Goal: Information Seeking & Learning: Understand process/instructions

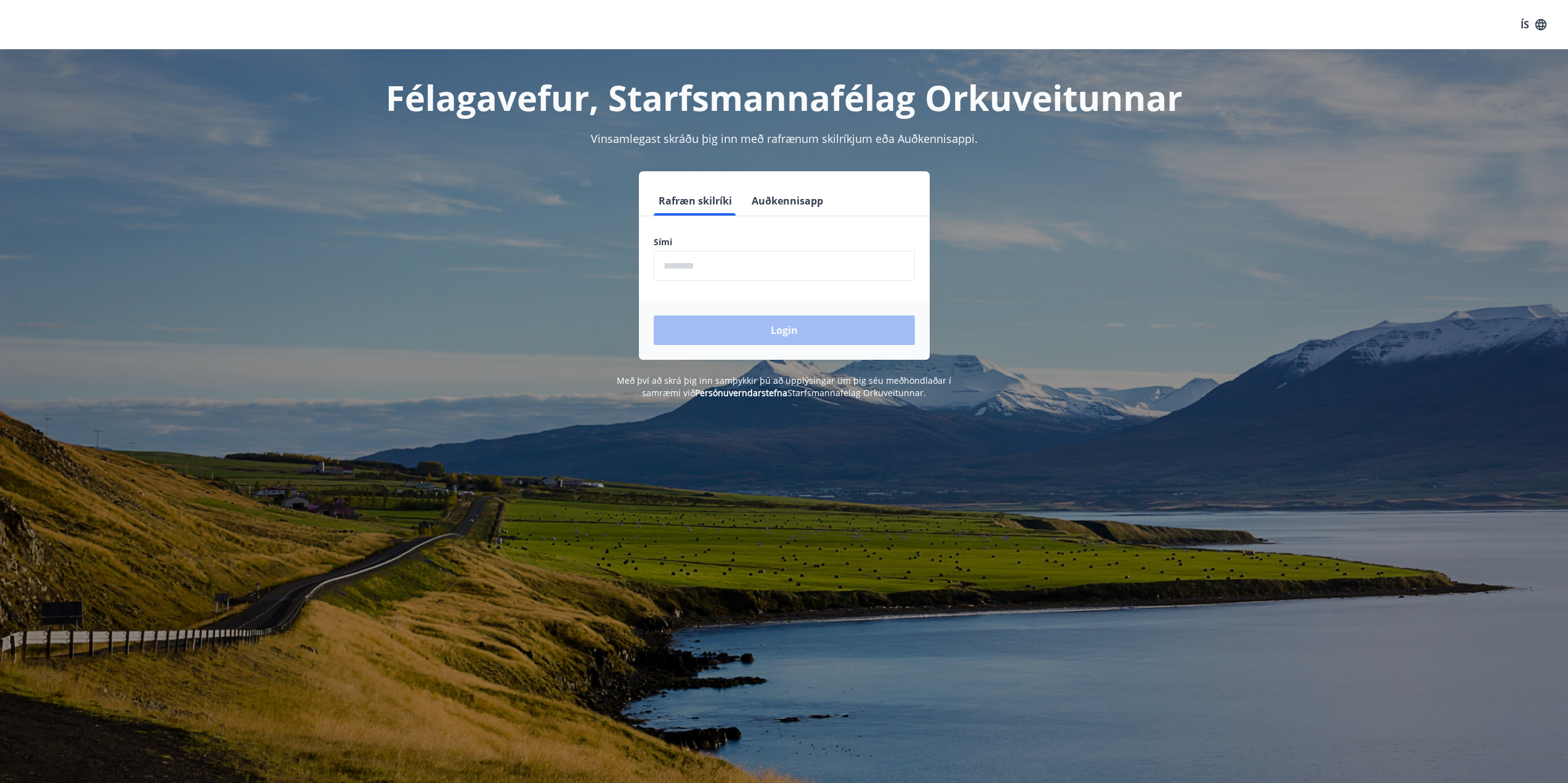
click at [770, 263] on input "phone" at bounding box center [784, 266] width 261 height 31
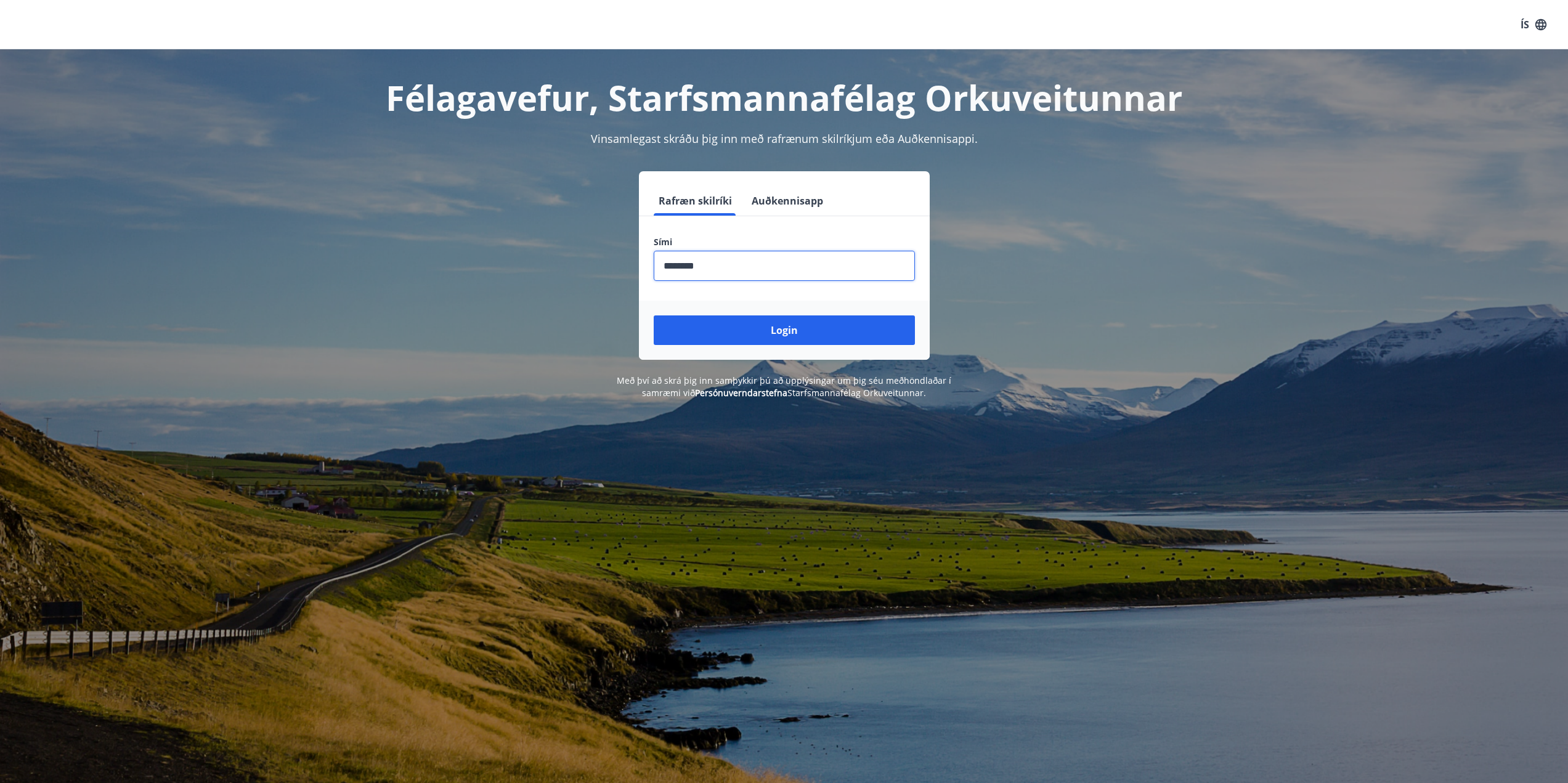
type input "********"
click at [653, 315] on button "Login" at bounding box center [784, 330] width 261 height 30
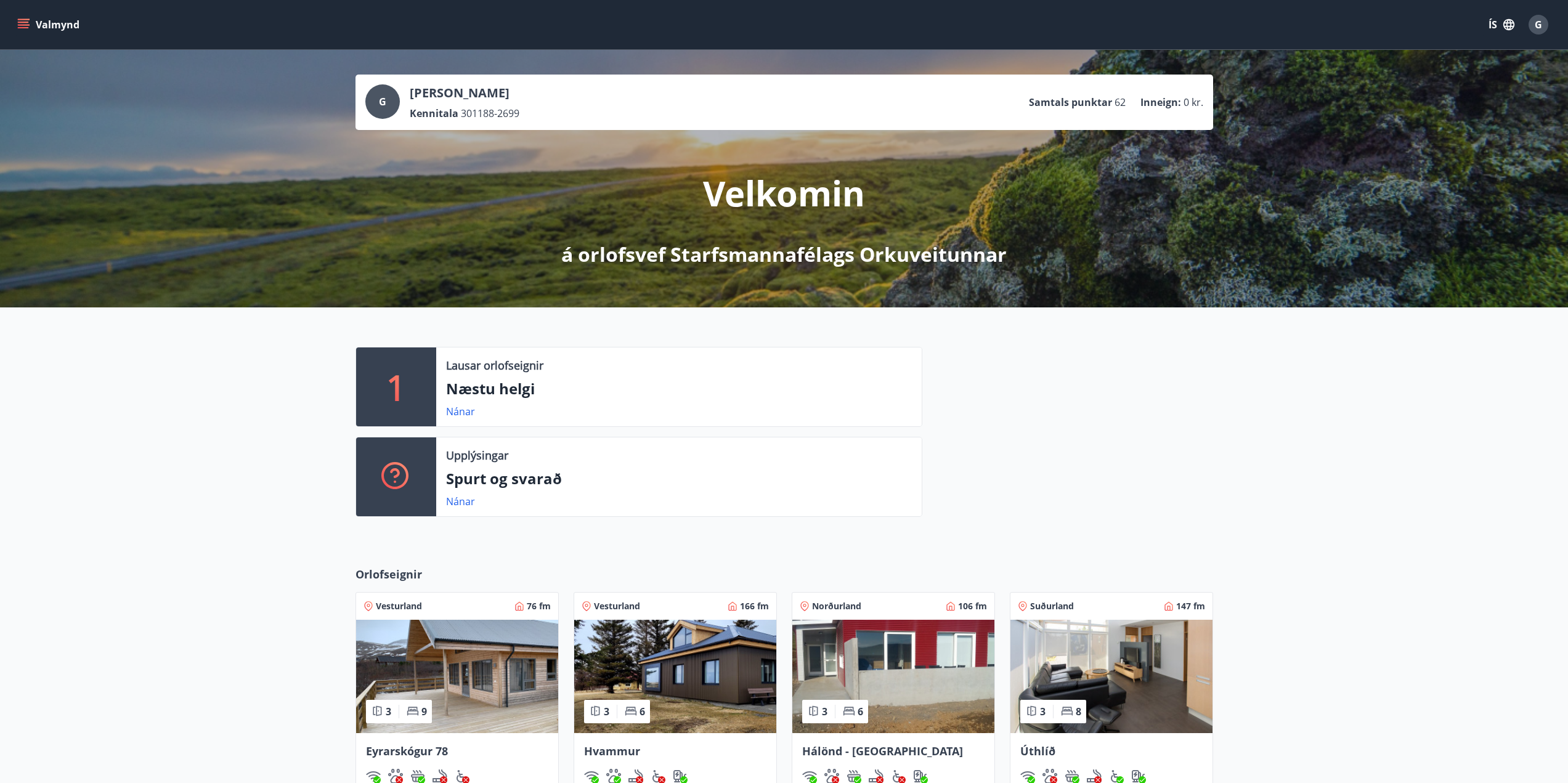
click at [1049, 104] on p "Samtals punktar" at bounding box center [1070, 102] width 83 height 14
click at [1193, 369] on div at bounding box center [1067, 437] width 291 height 180
click at [34, 31] on button "Valmynd" at bounding box center [49, 24] width 69 height 22
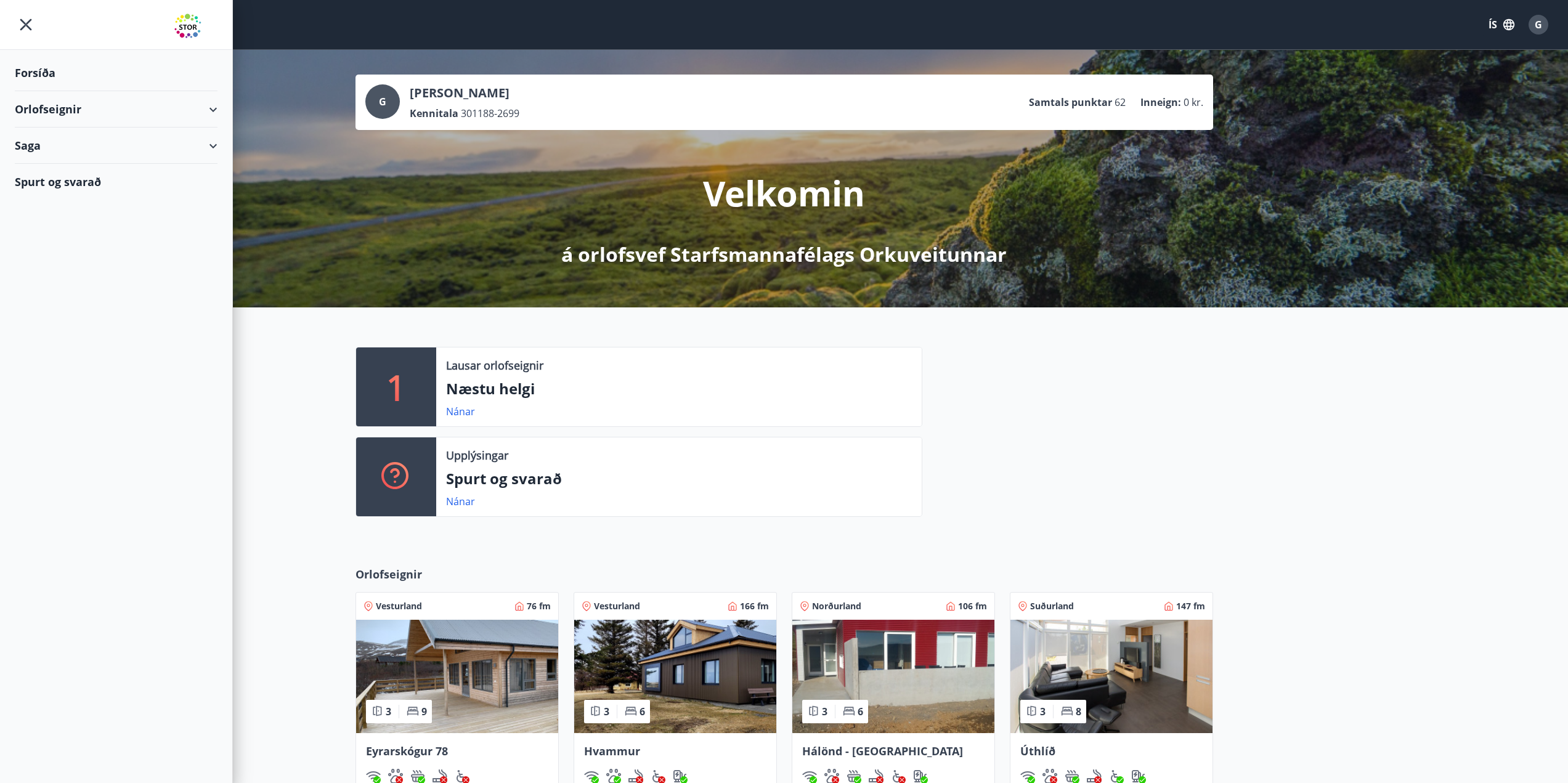
click at [179, 107] on div "Orlofseignir" at bounding box center [115, 109] width 202 height 37
click at [131, 167] on div "Bókunardagatal" at bounding box center [116, 166] width 183 height 26
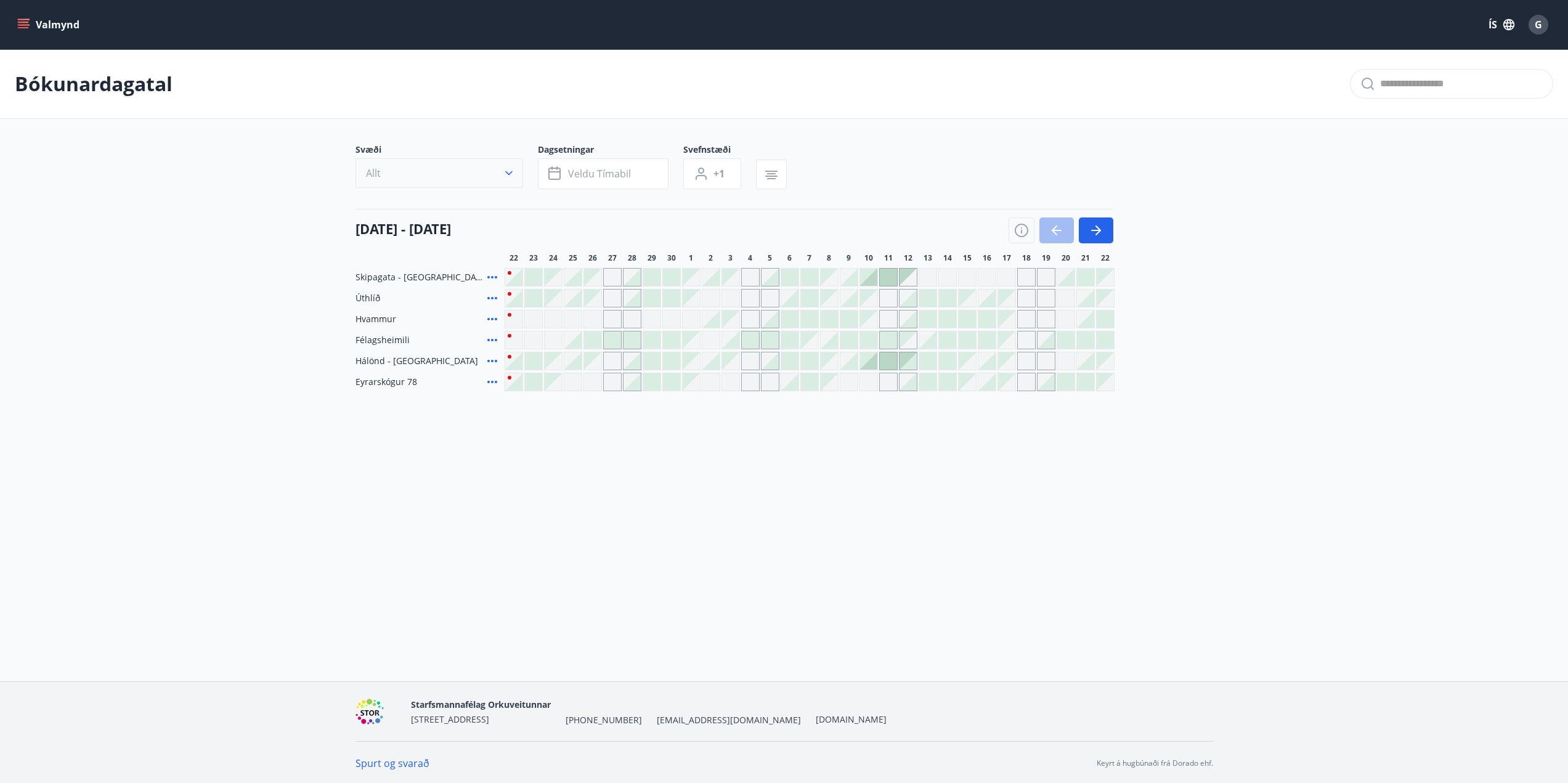
click at [444, 174] on button "Allt" at bounding box center [439, 172] width 167 height 30
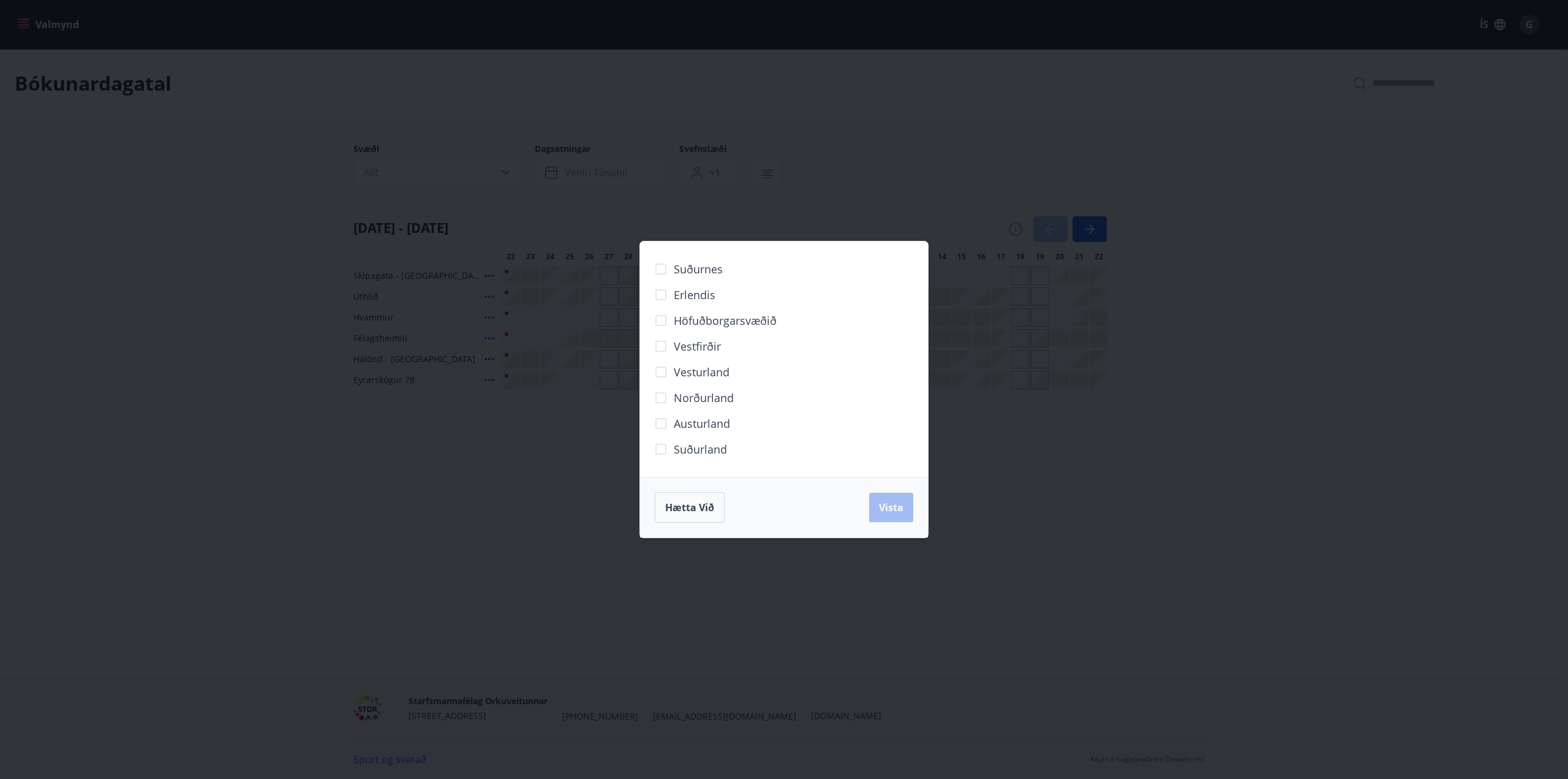
click at [248, 393] on div "Suðurnes Erlendis Höfuðborgarsvæðið Vestfirðir Vesturland Norðurland Austurland…" at bounding box center [784, 390] width 1568 height 779
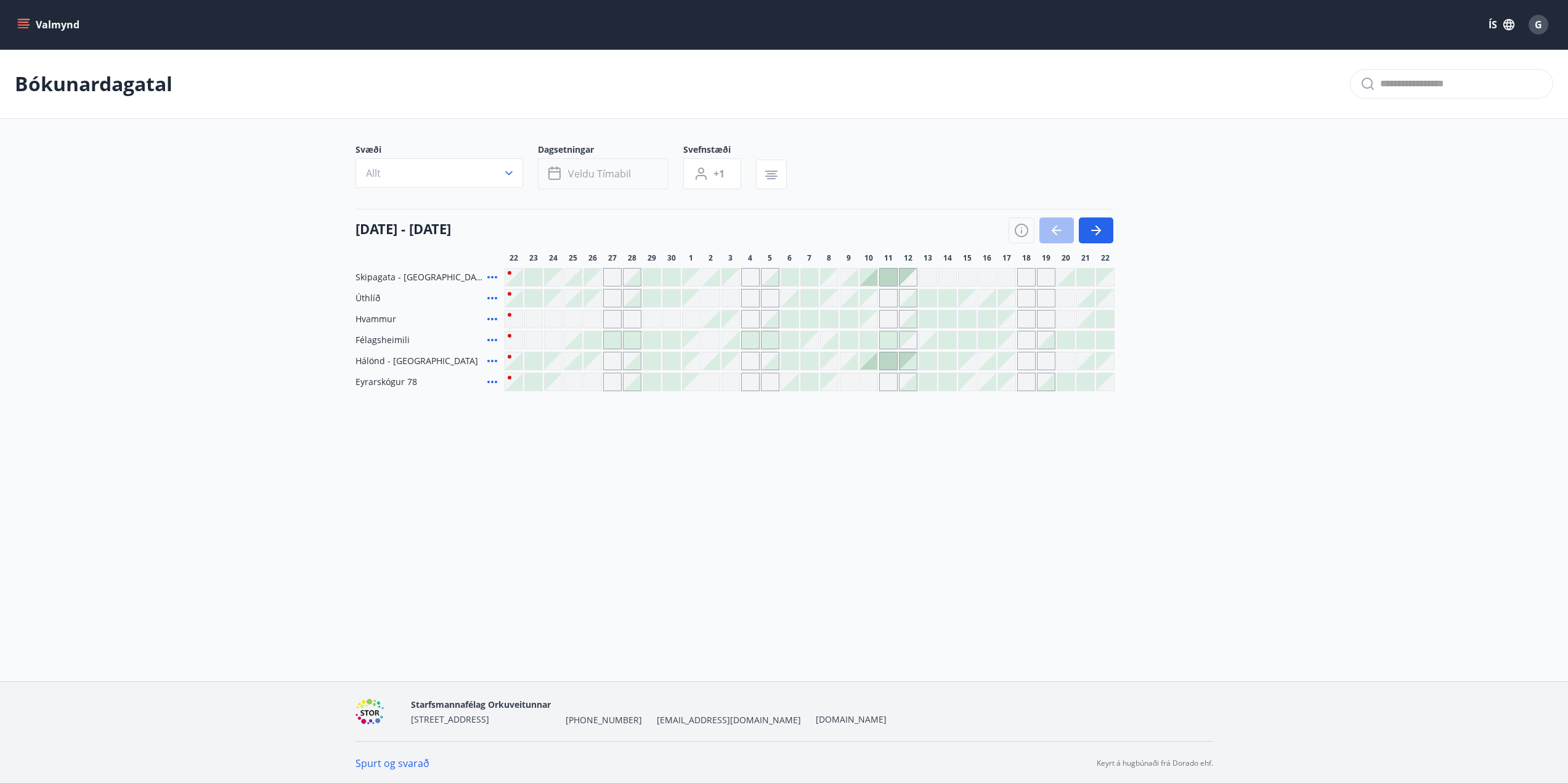
click at [610, 177] on span "Veldu tímabil" at bounding box center [599, 174] width 63 height 14
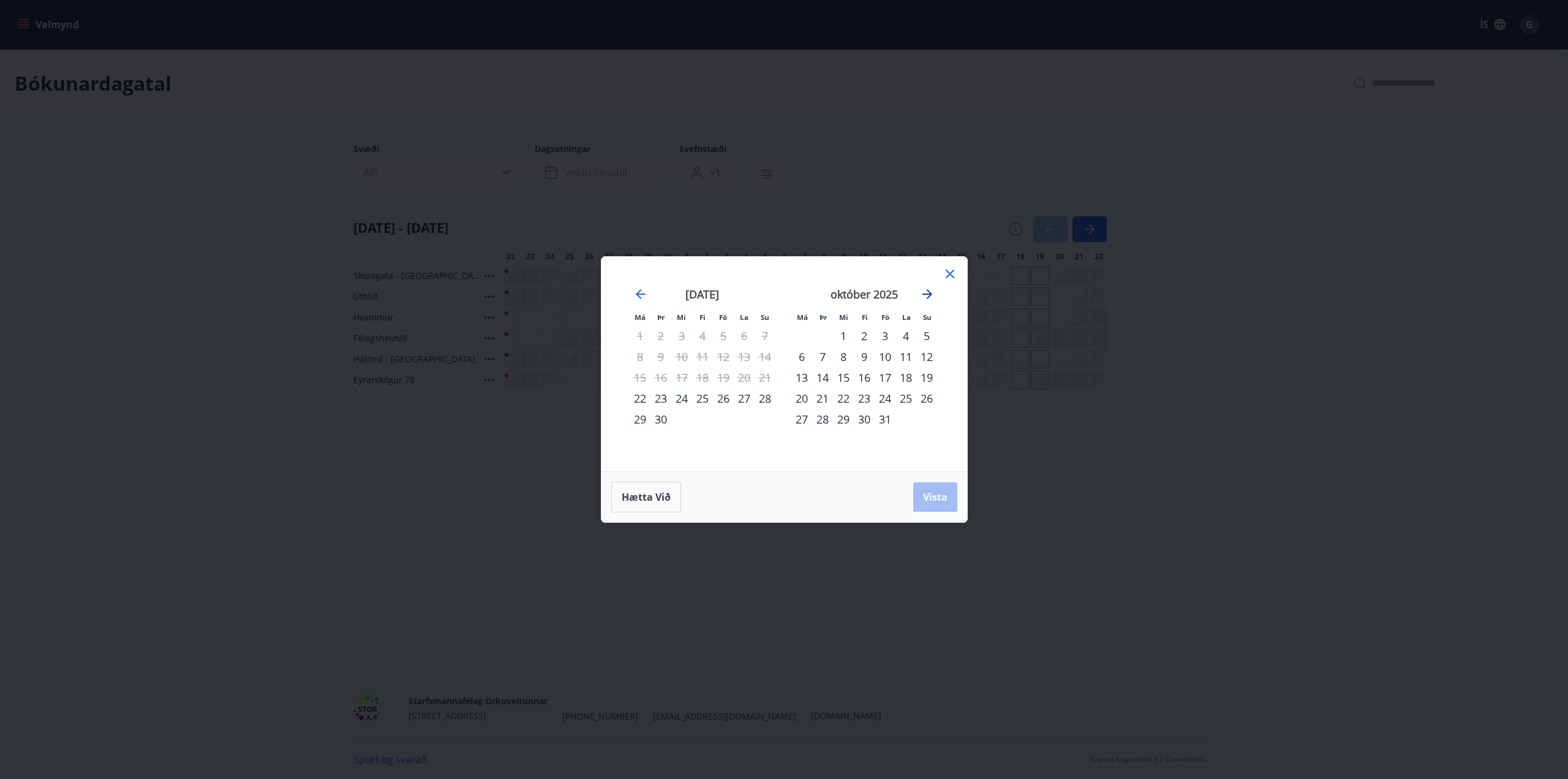
click at [924, 292] on icon "Move forward to switch to the next month." at bounding box center [927, 294] width 14 height 14
click at [902, 421] on div "29" at bounding box center [905, 418] width 20 height 20
click at [932, 295] on icon "Move forward to switch to the next month." at bounding box center [927, 294] width 14 height 14
click at [802, 338] on div "1" at bounding box center [801, 335] width 20 height 20
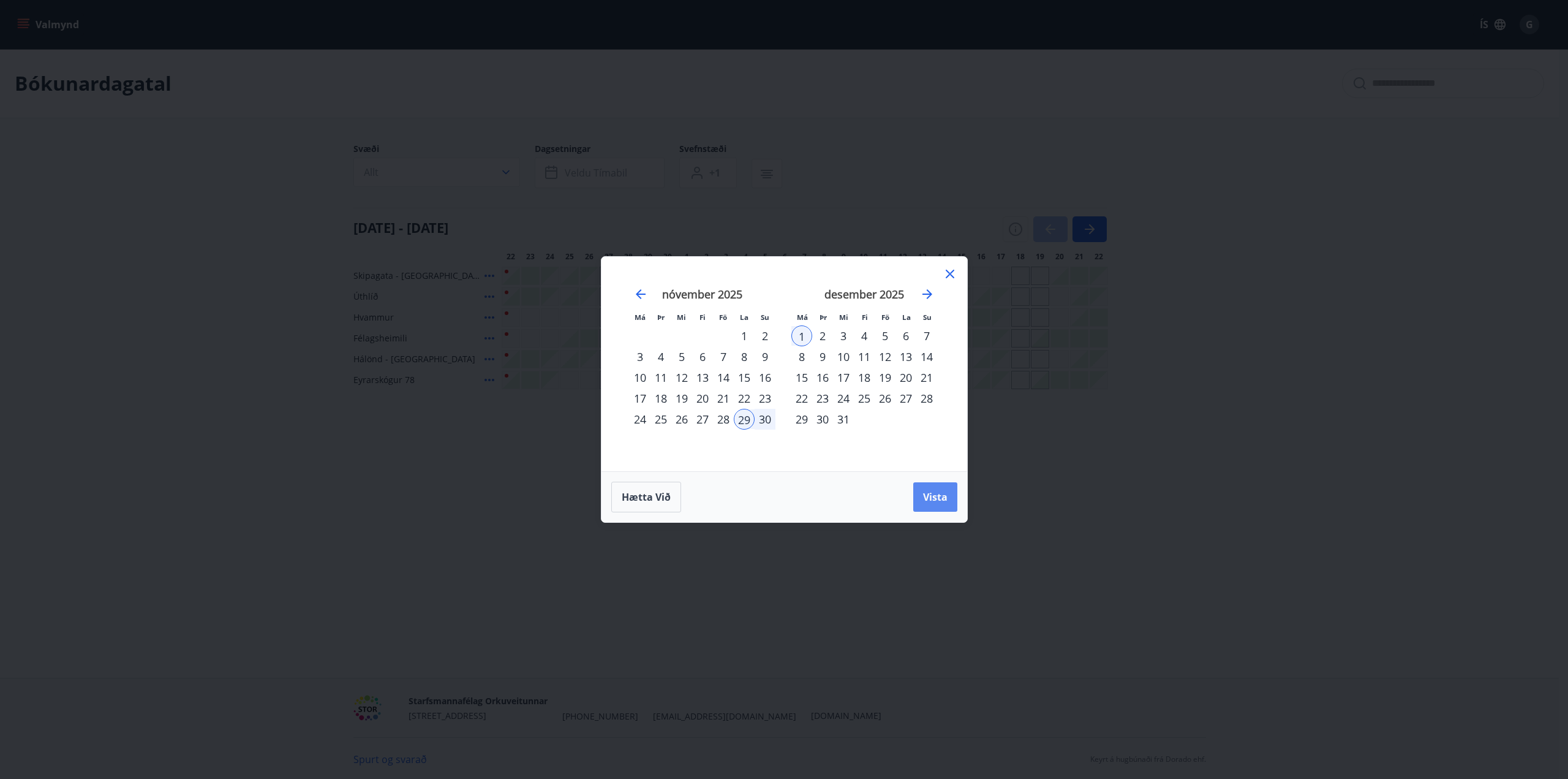
click at [948, 500] on button "Vista" at bounding box center [935, 497] width 44 height 30
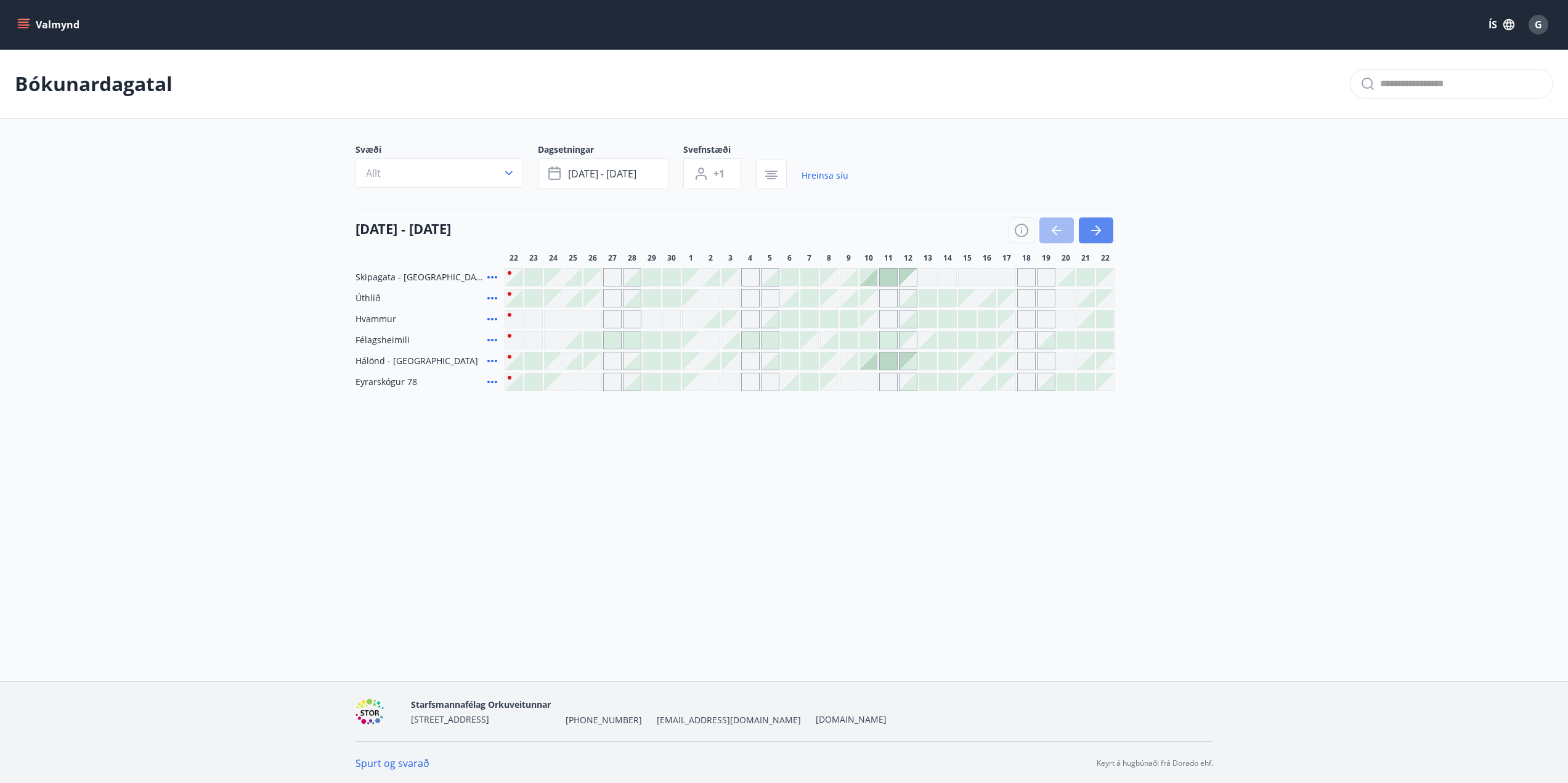
click at [1102, 230] on icon "button" at bounding box center [1095, 230] width 15 height 14
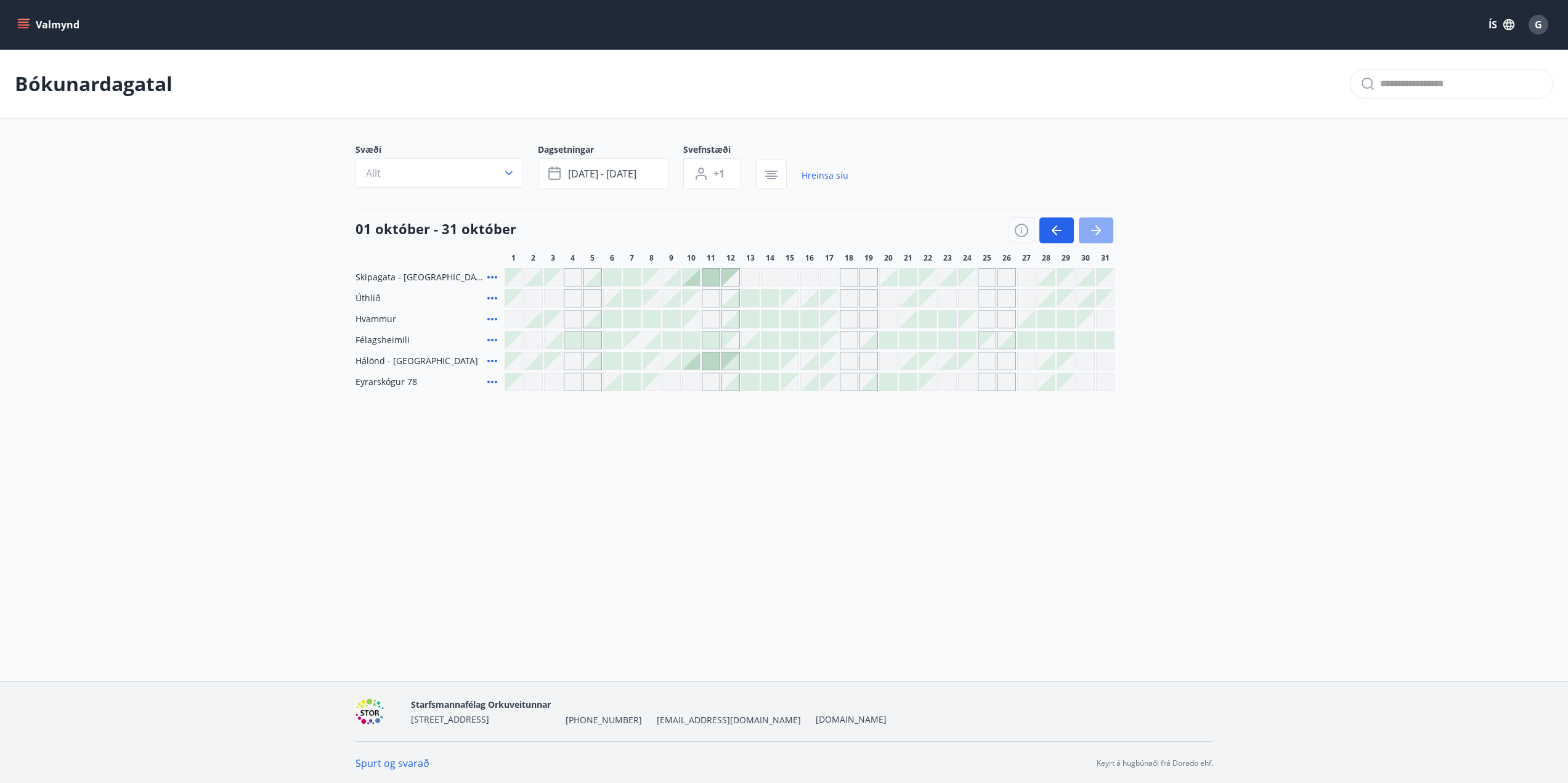
click at [1101, 230] on icon "button" at bounding box center [1095, 230] width 15 height 14
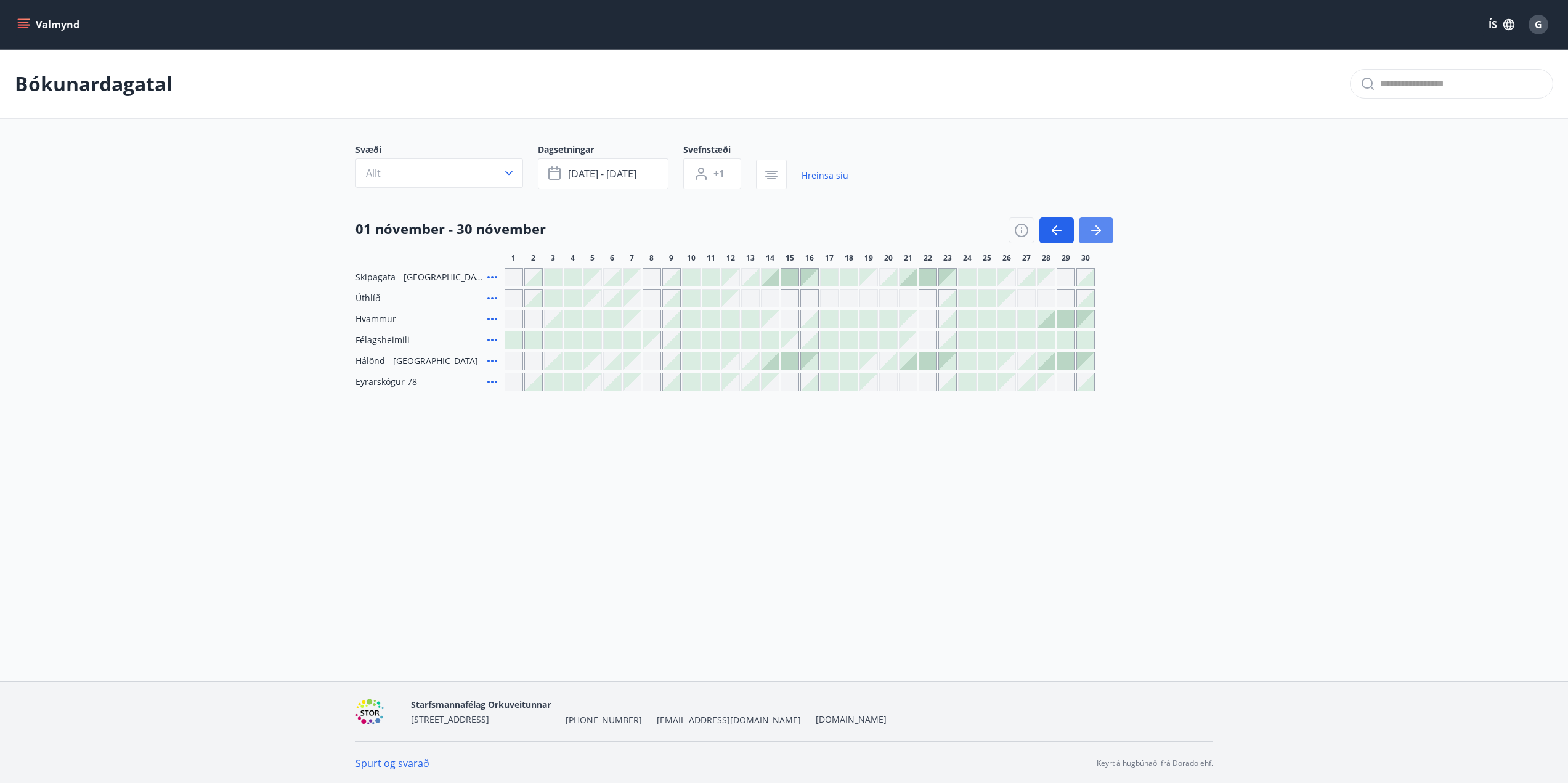
click at [1101, 230] on icon "button" at bounding box center [1095, 230] width 15 height 14
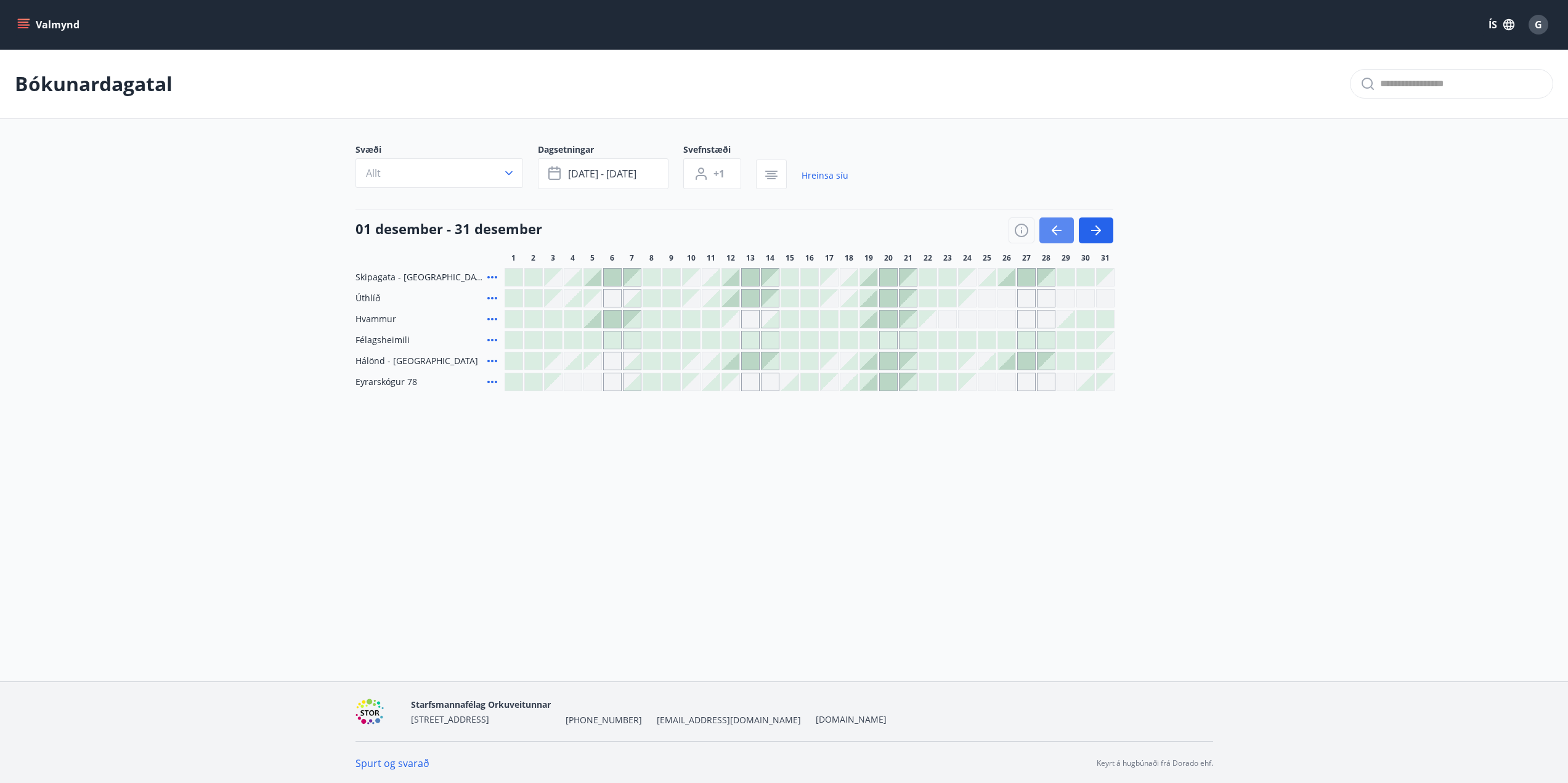
click at [1057, 231] on icon "button" at bounding box center [1056, 230] width 10 height 2
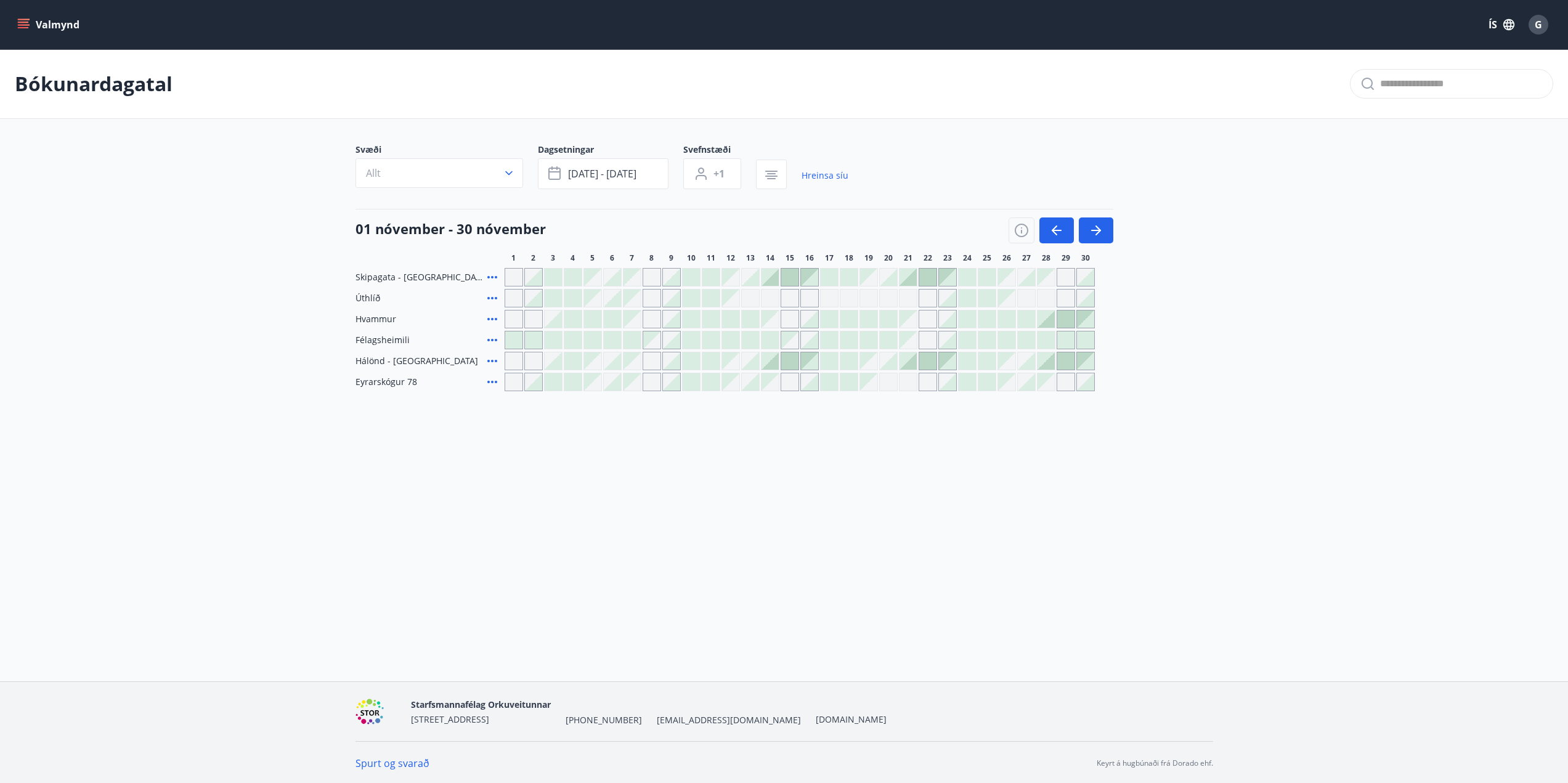
click at [1070, 340] on div at bounding box center [1066, 340] width 18 height 18
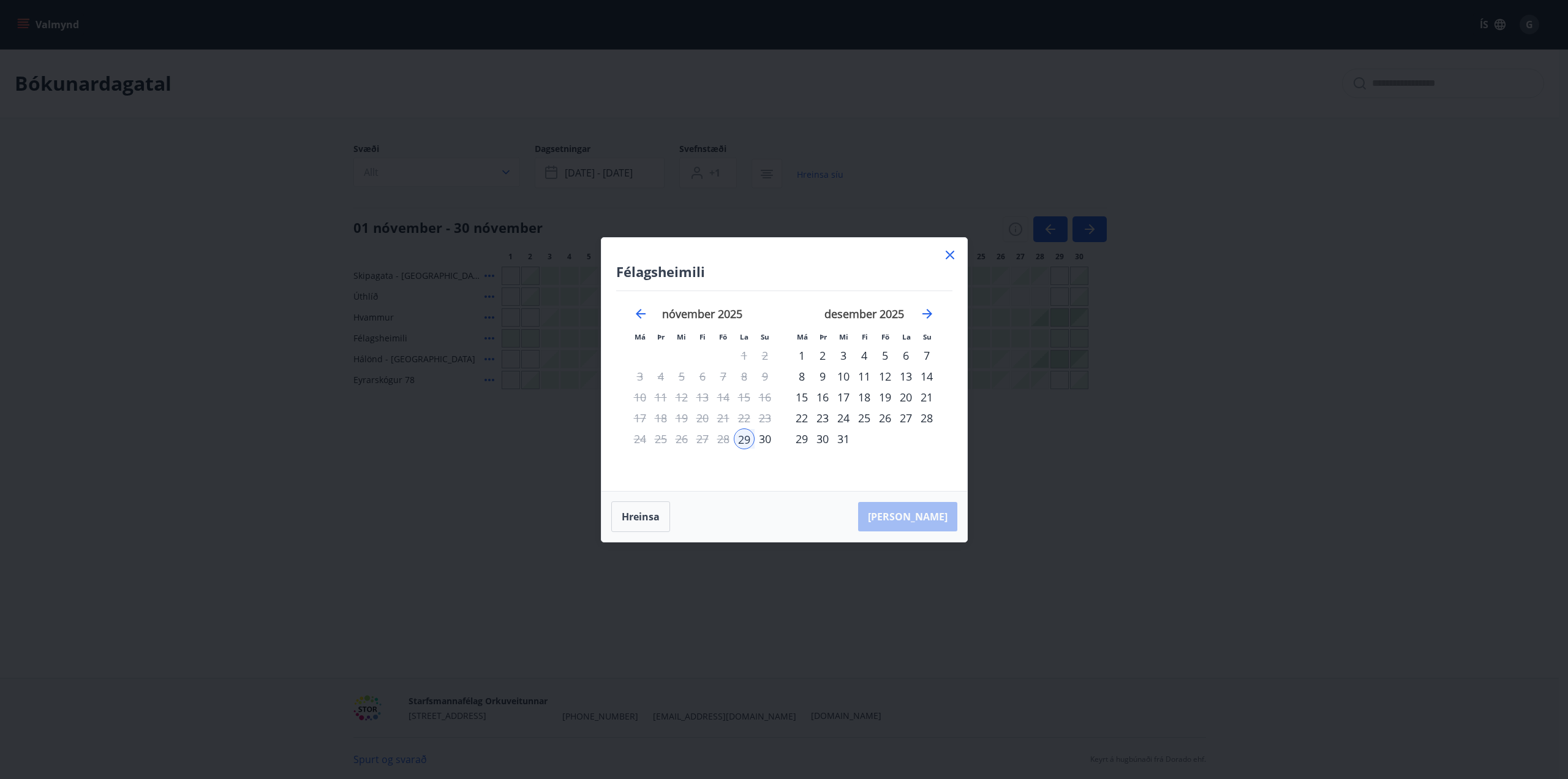
click at [740, 438] on div "29" at bounding box center [744, 438] width 20 height 20
click at [758, 440] on div "30" at bounding box center [764, 438] width 20 height 20
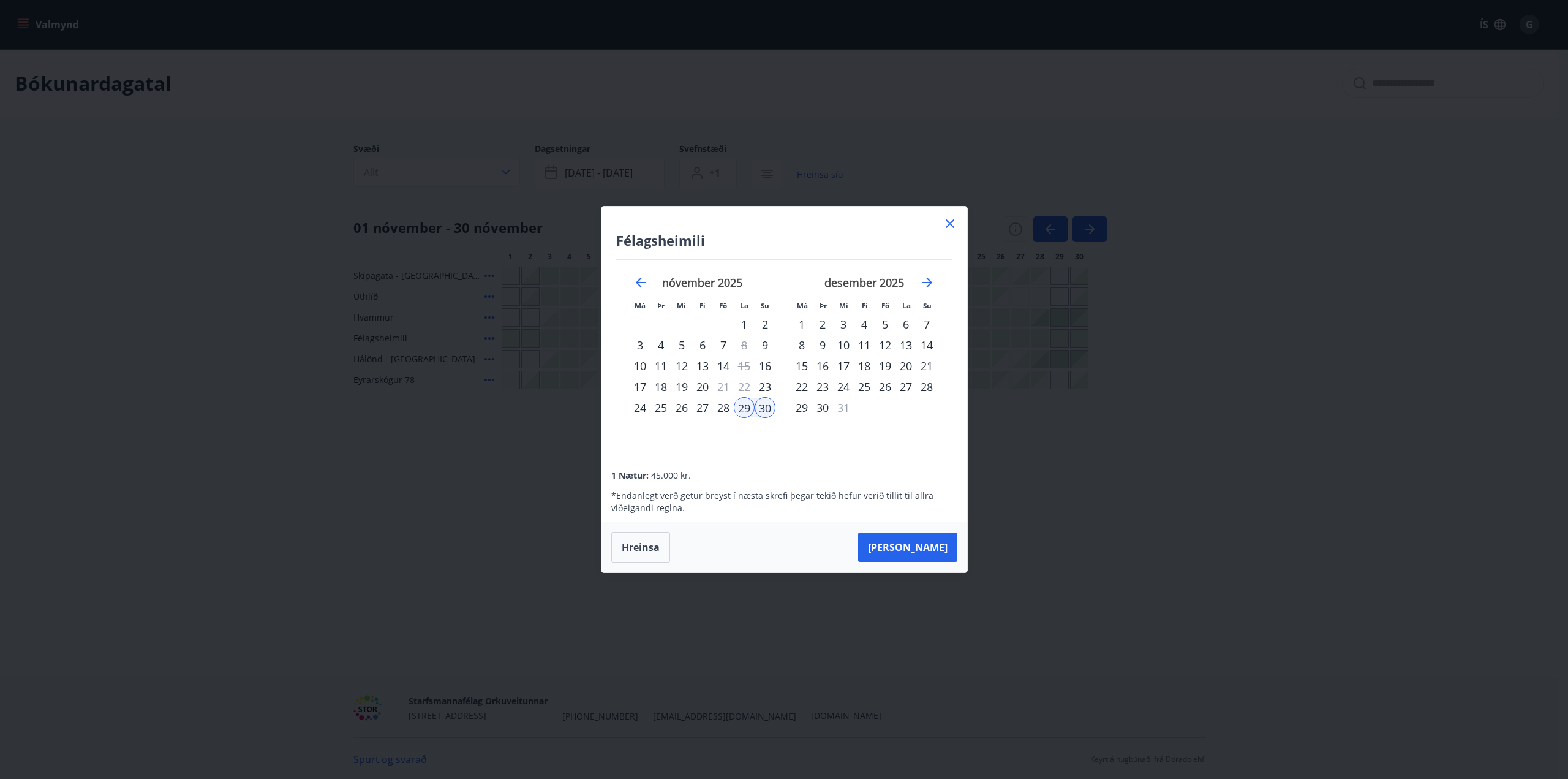
click at [949, 220] on icon at bounding box center [949, 223] width 14 height 14
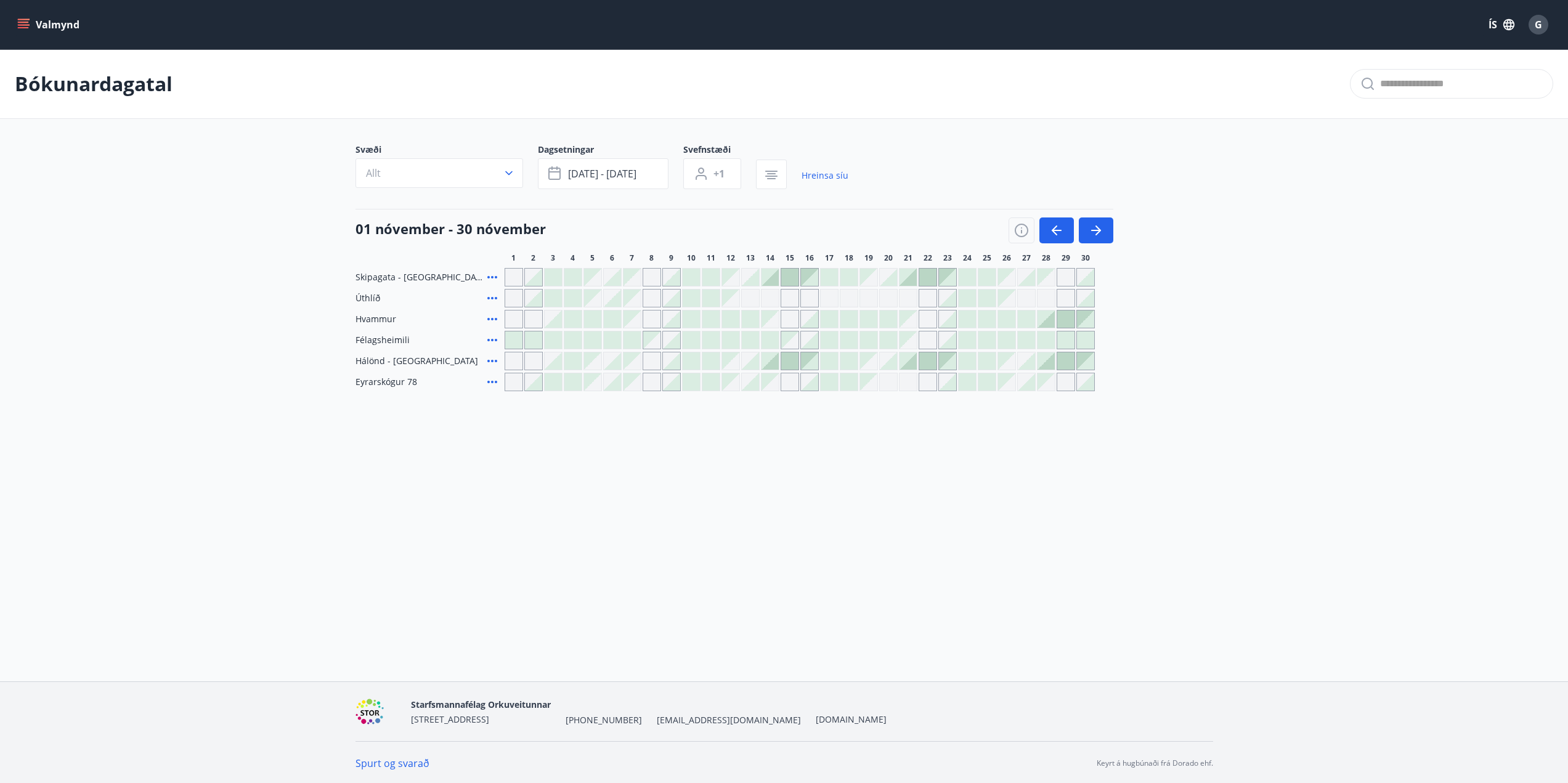
click at [391, 339] on span "Félagsheimili" at bounding box center [382, 340] width 54 height 12
click at [24, 19] on icon "menu" at bounding box center [24, 20] width 14 height 2
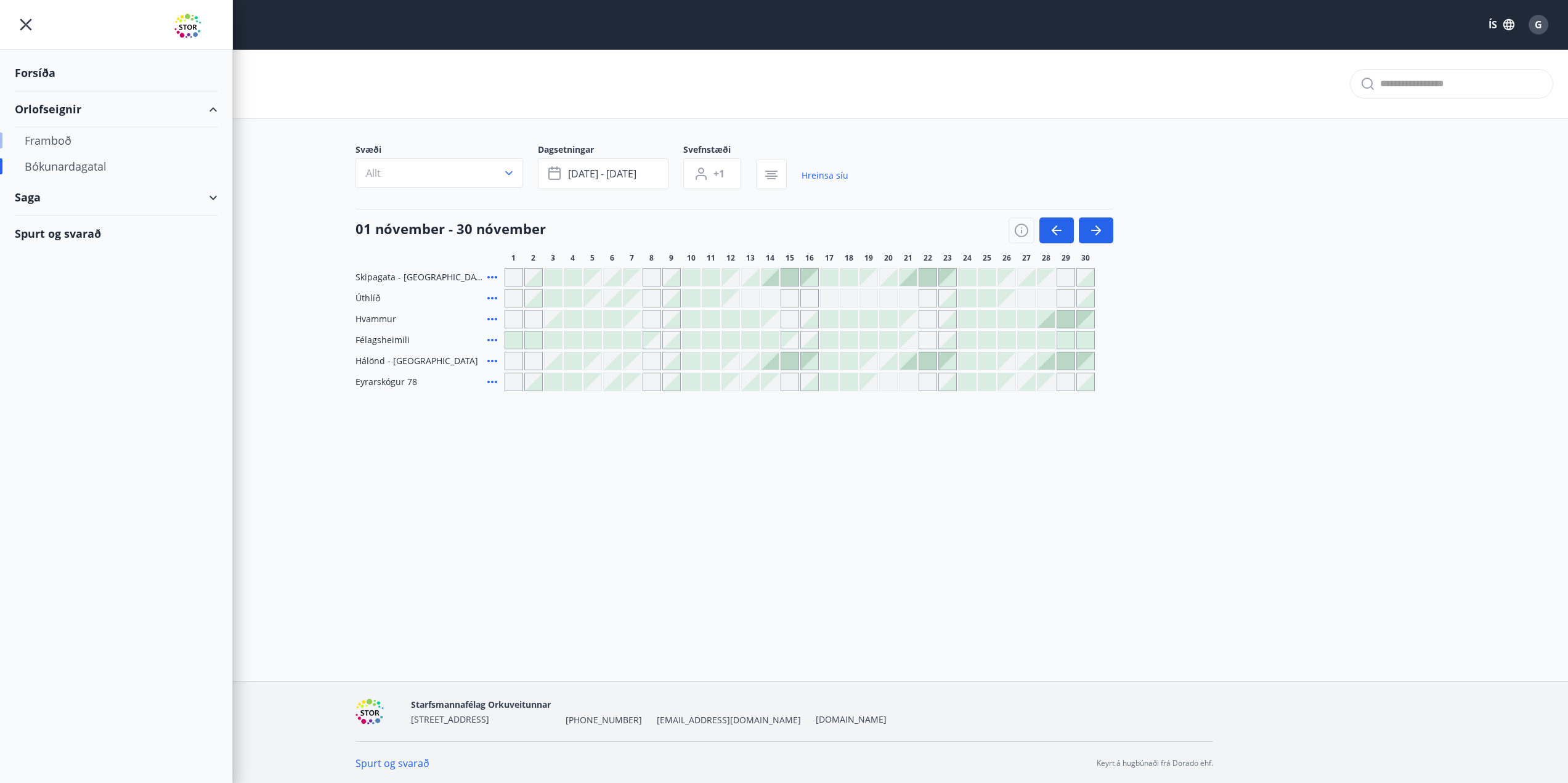
click at [48, 144] on div "Framboð" at bounding box center [116, 140] width 183 height 26
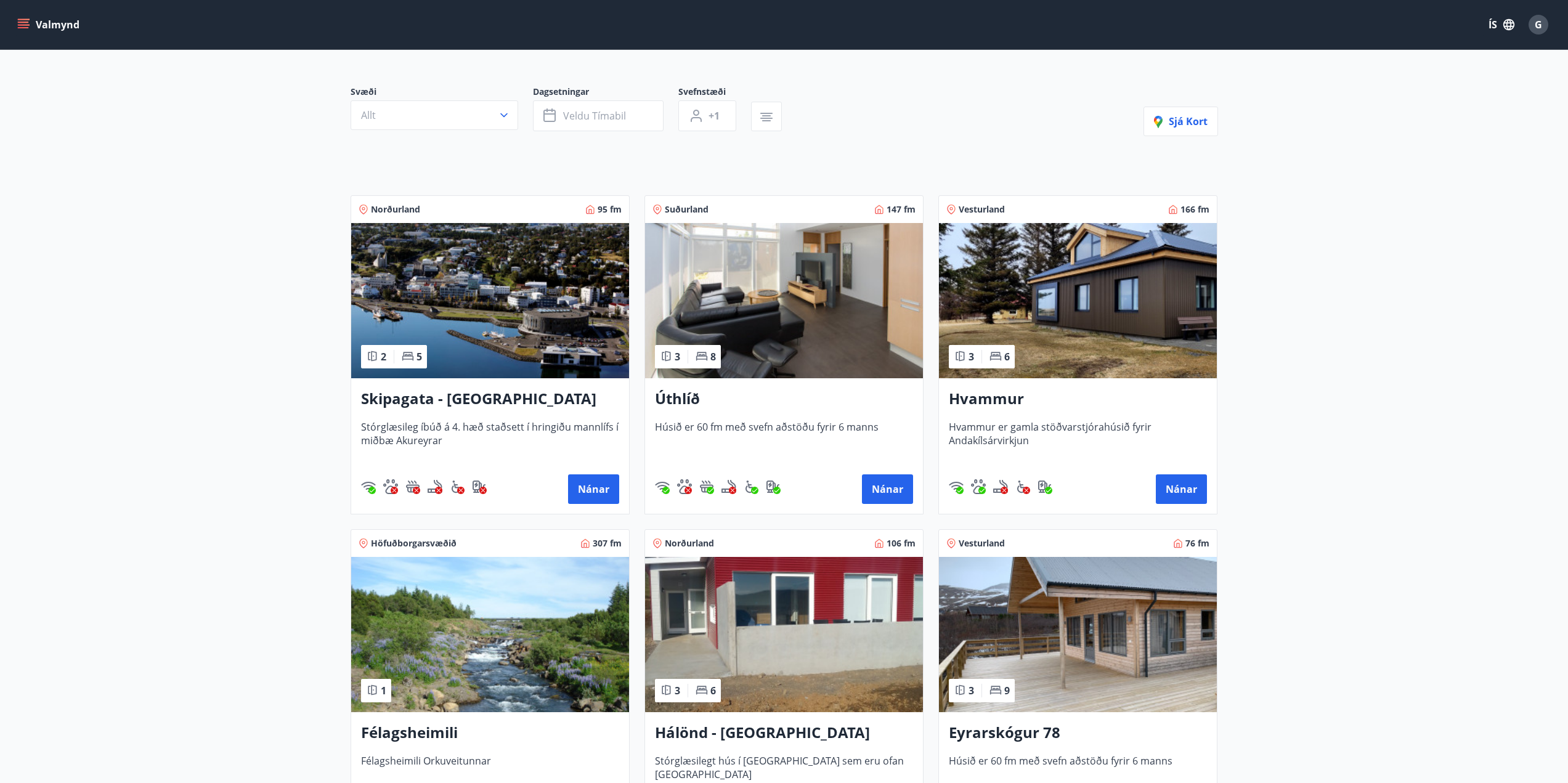
scroll to position [308, 0]
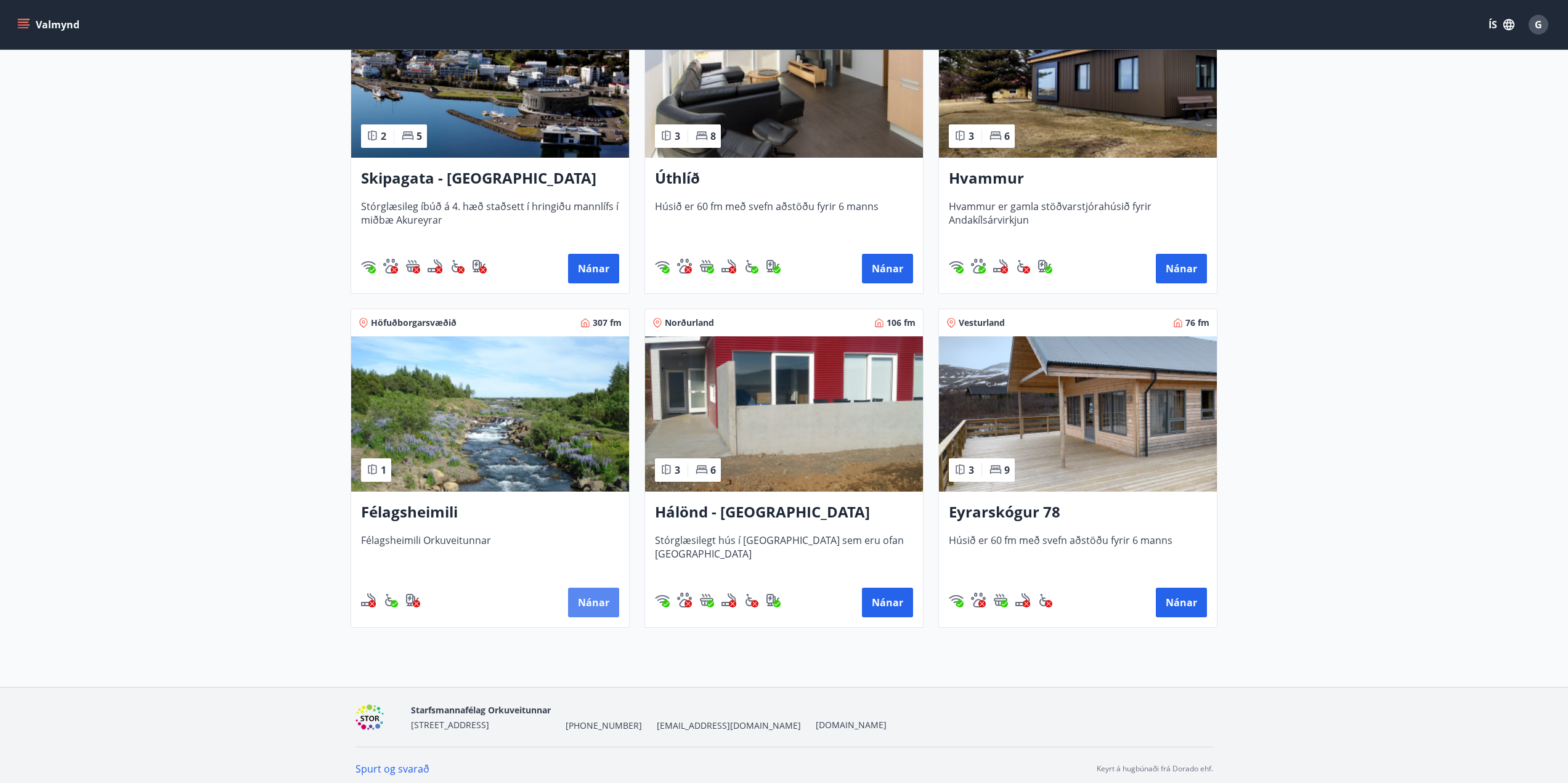
click at [595, 607] on button "Nánar" at bounding box center [593, 602] width 51 height 30
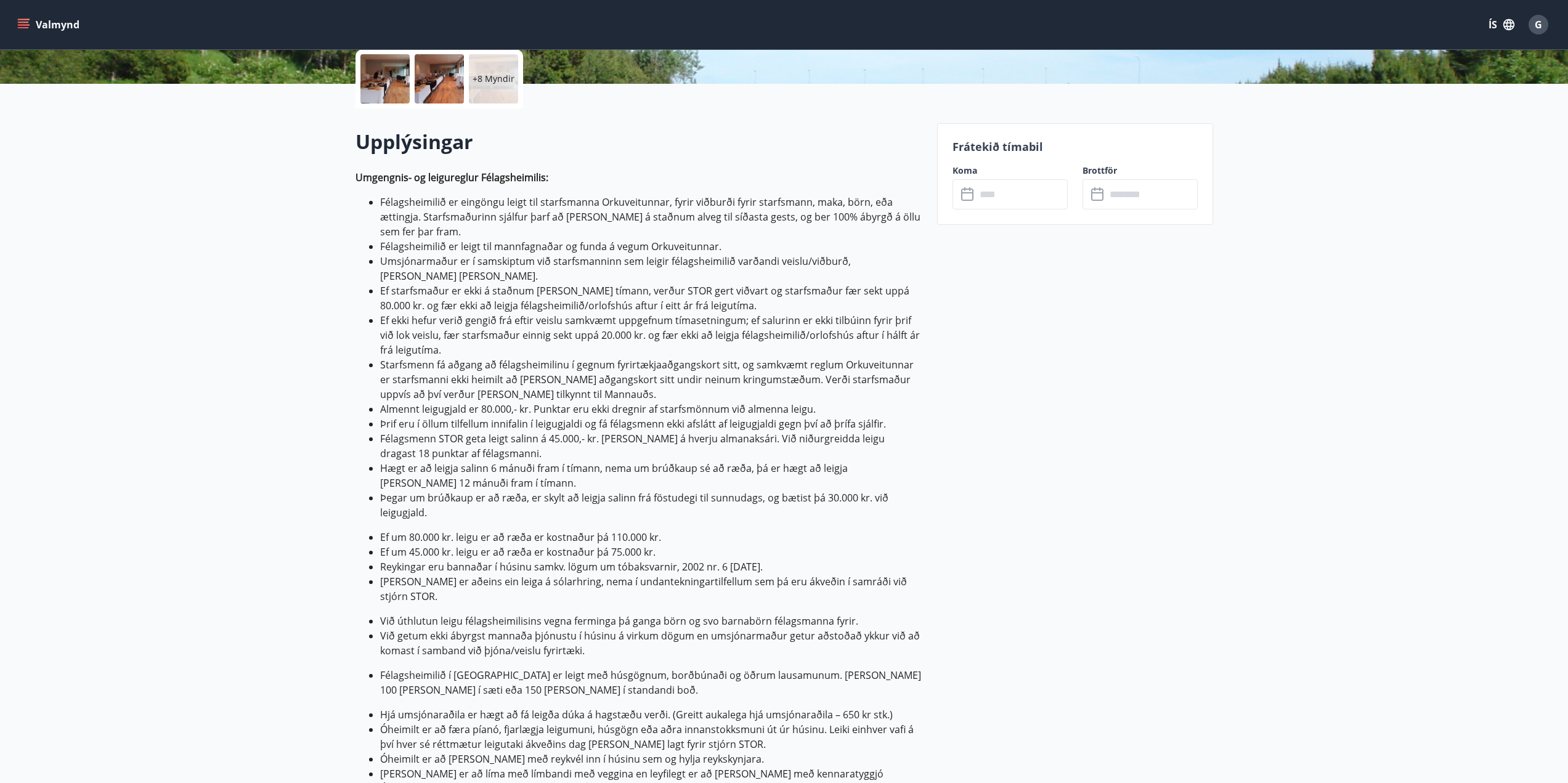
scroll to position [308, 0]
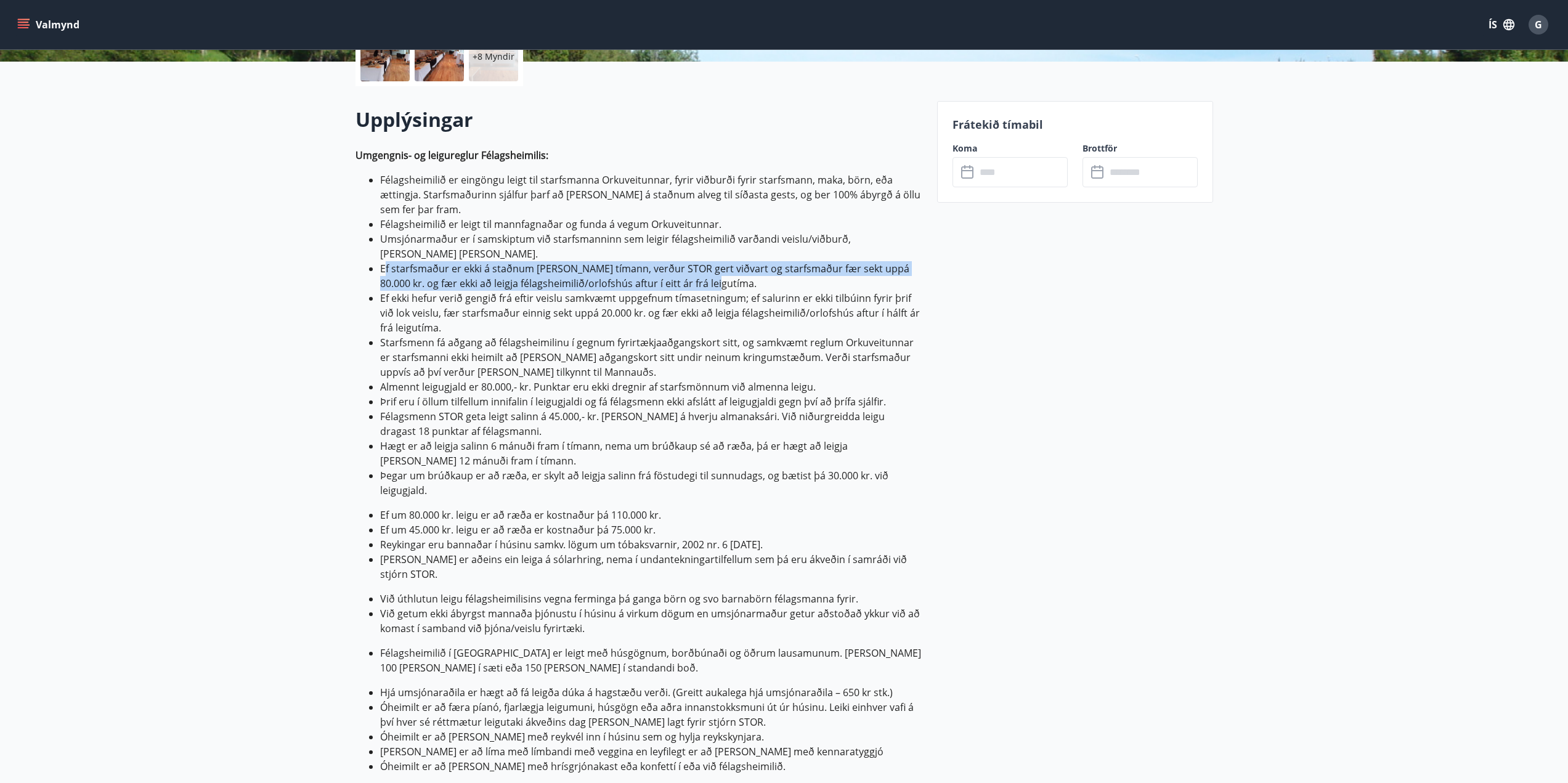
drag, startPoint x: 386, startPoint y: 253, endPoint x: 777, endPoint y: 269, distance: 391.3
click at [777, 269] on li "Ef starfsmaður er ekki á staðnum allan tímann, verður STOR gert viðvart og star…" at bounding box center [651, 276] width 542 height 30
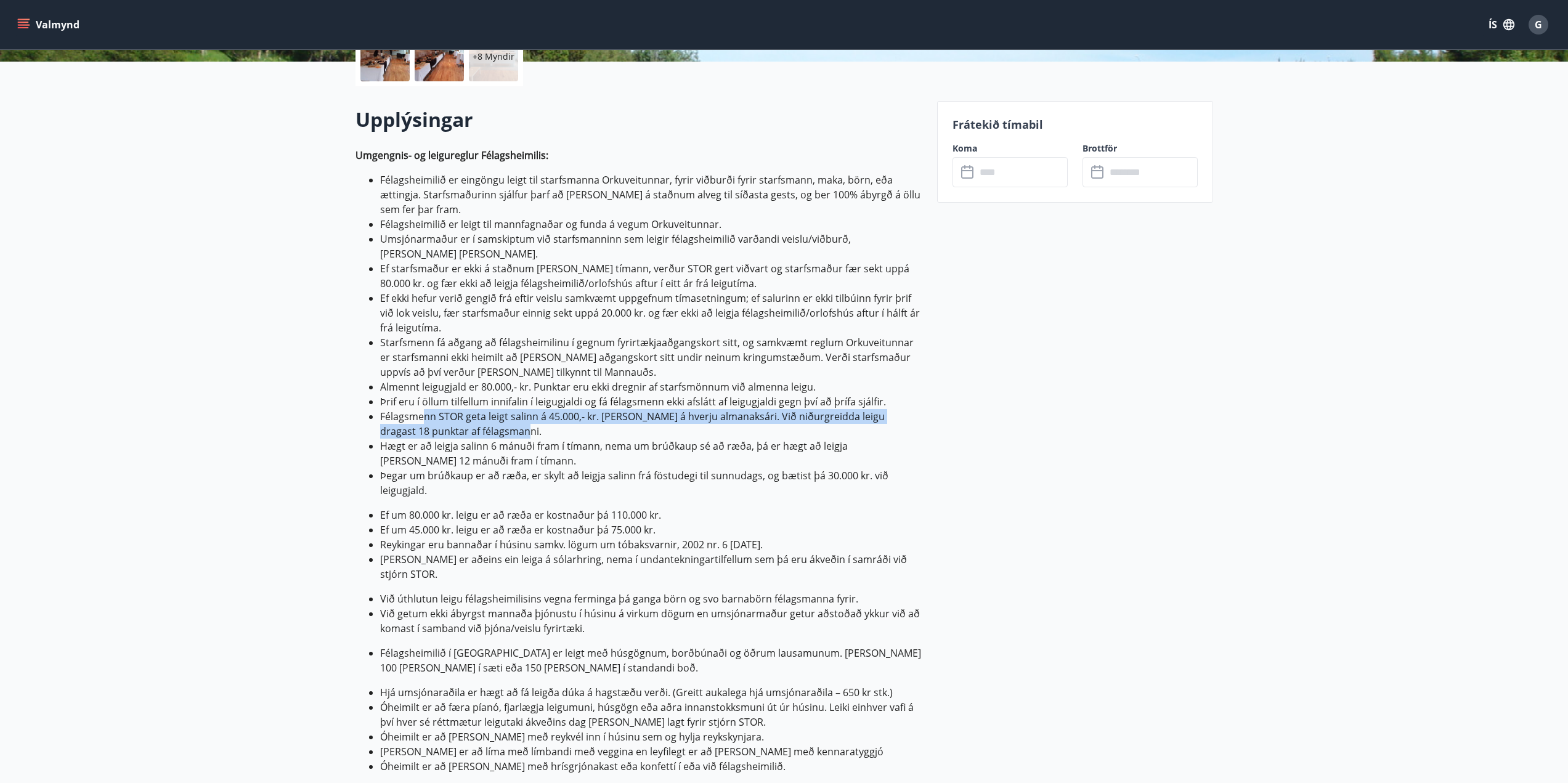
drag, startPoint x: 421, startPoint y: 398, endPoint x: 573, endPoint y: 411, distance: 152.6
click at [573, 411] on li "Félagsmenn STOR geta leigt salinn á 45.000,- kr. einu sinni á hverju almanaksár…" at bounding box center [651, 424] width 542 height 30
drag, startPoint x: 462, startPoint y: 512, endPoint x: 675, endPoint y: 511, distance: 213.0
click at [675, 522] on li "Ef um 45.000 kr. leigu er að ræða er kostnaður þá 75.000 kr." at bounding box center [651, 529] width 542 height 14
click at [673, 522] on li "Ef um 45.000 kr. leigu er að ræða er kostnaður þá 75.000 kr." at bounding box center [651, 529] width 542 height 14
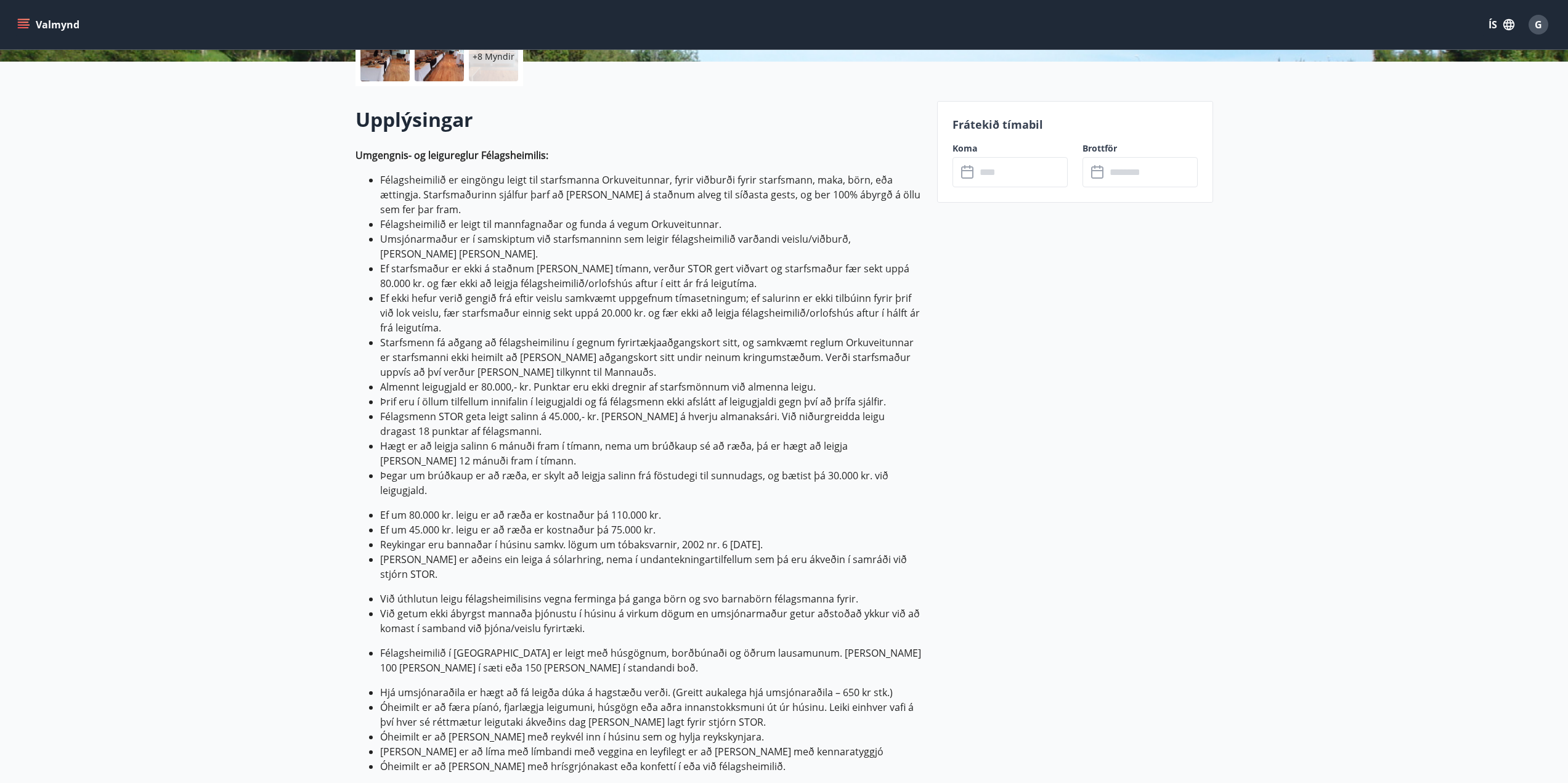
drag, startPoint x: 383, startPoint y: 462, endPoint x: 520, endPoint y: 476, distance: 137.7
click at [520, 476] on li "Þegar um brúðkaup er að ræða, er skylt að leigja salinn frá föstudegi til sunnu…" at bounding box center [651, 482] width 542 height 30
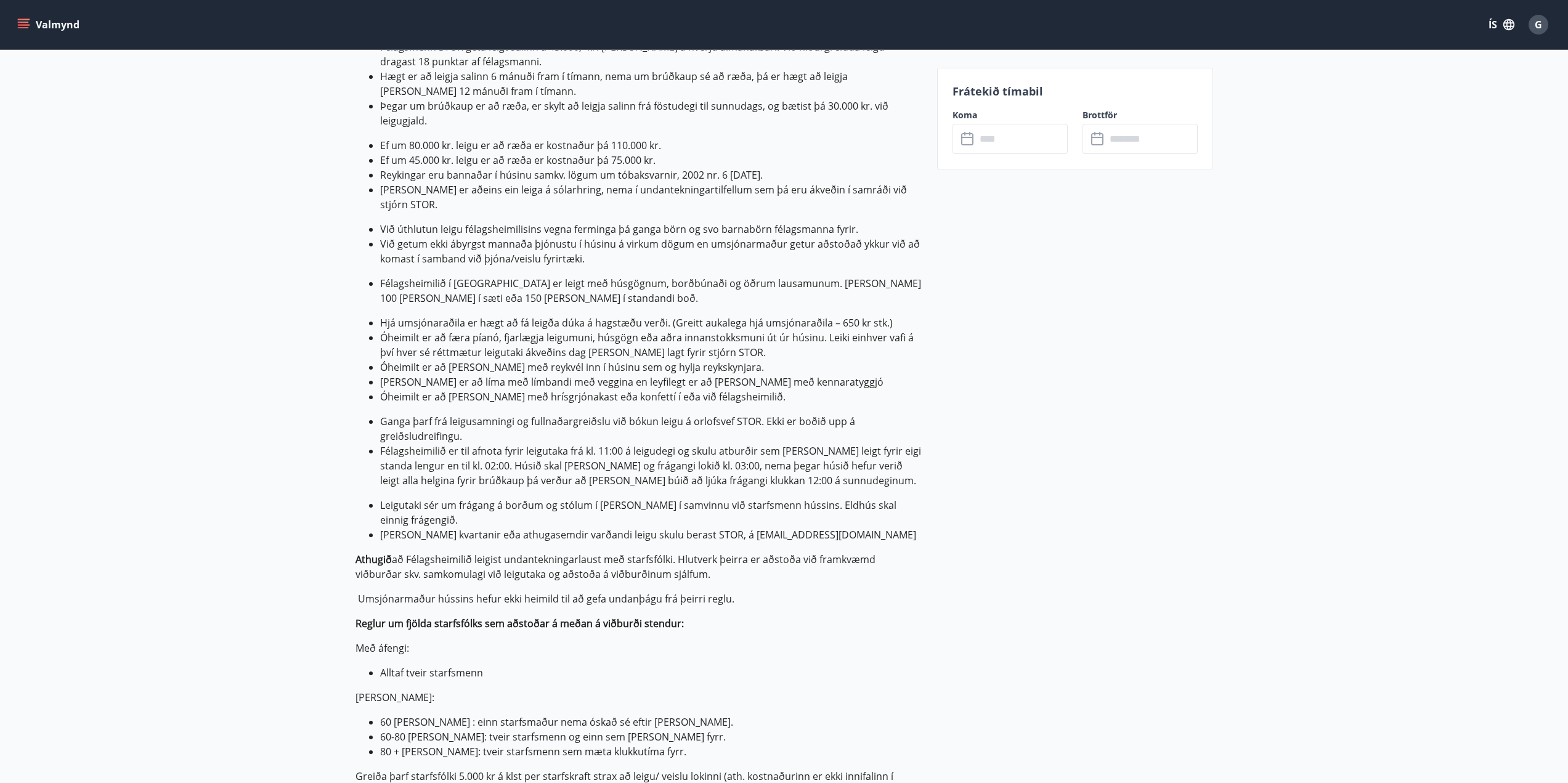
scroll to position [739, 0]
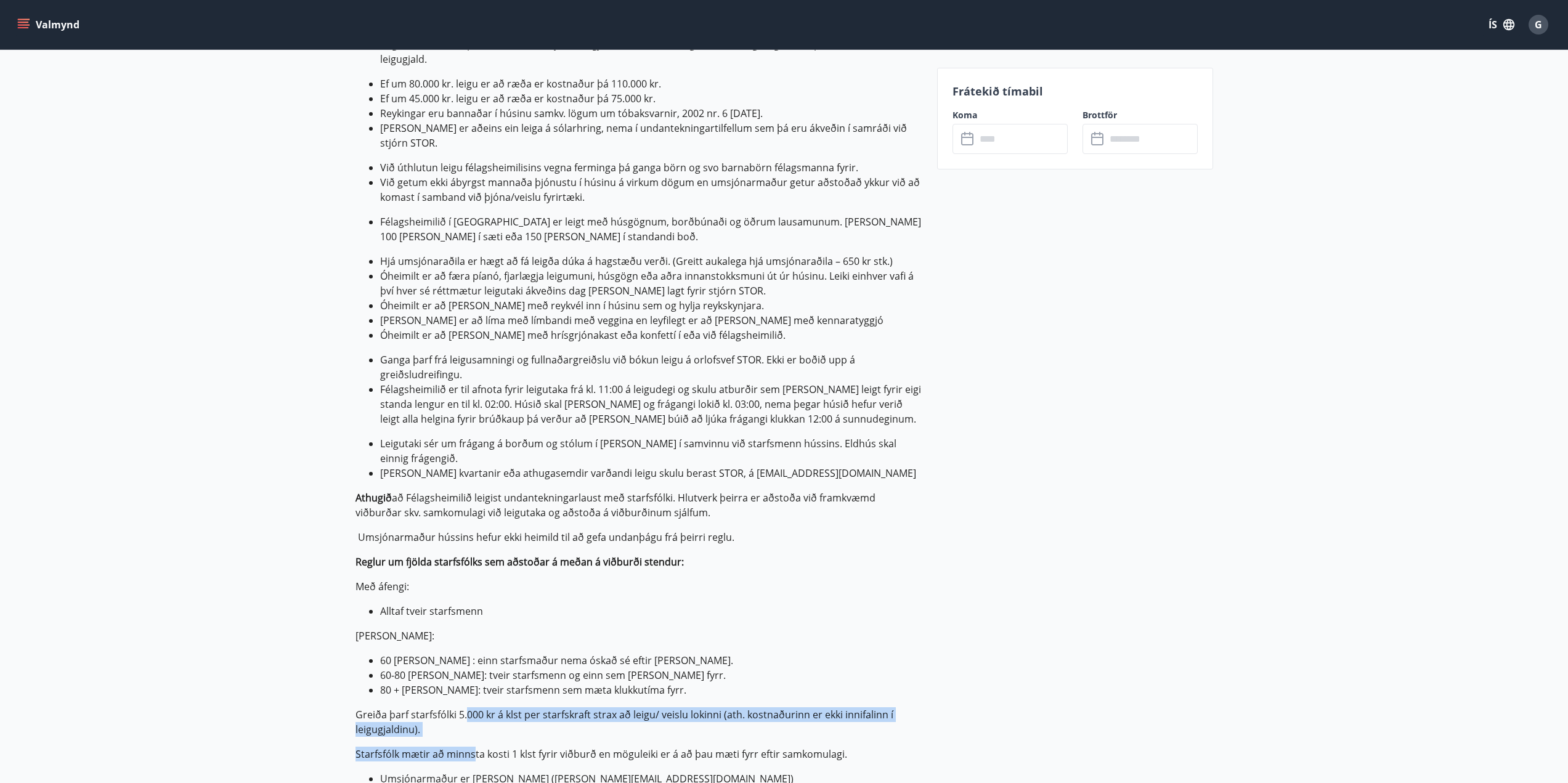
drag, startPoint x: 466, startPoint y: 670, endPoint x: 472, endPoint y: 707, distance: 37.5
click at [472, 707] on p "Umgengnis- og leigureglur Félagsheimilis: Félagsheimilið er eingöngu leigt til …" at bounding box center [639, 251] width 566 height 1069
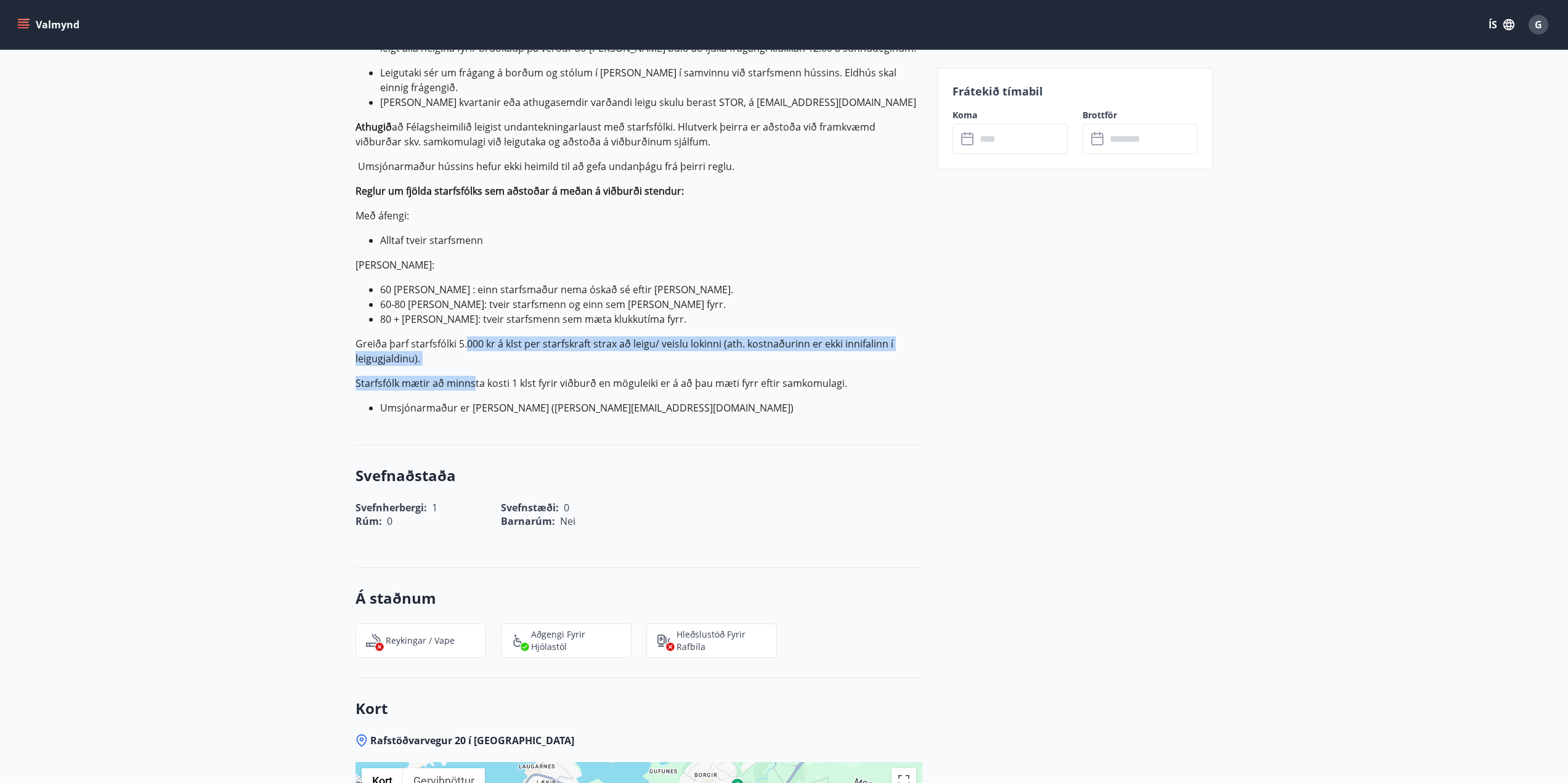
scroll to position [951, 0]
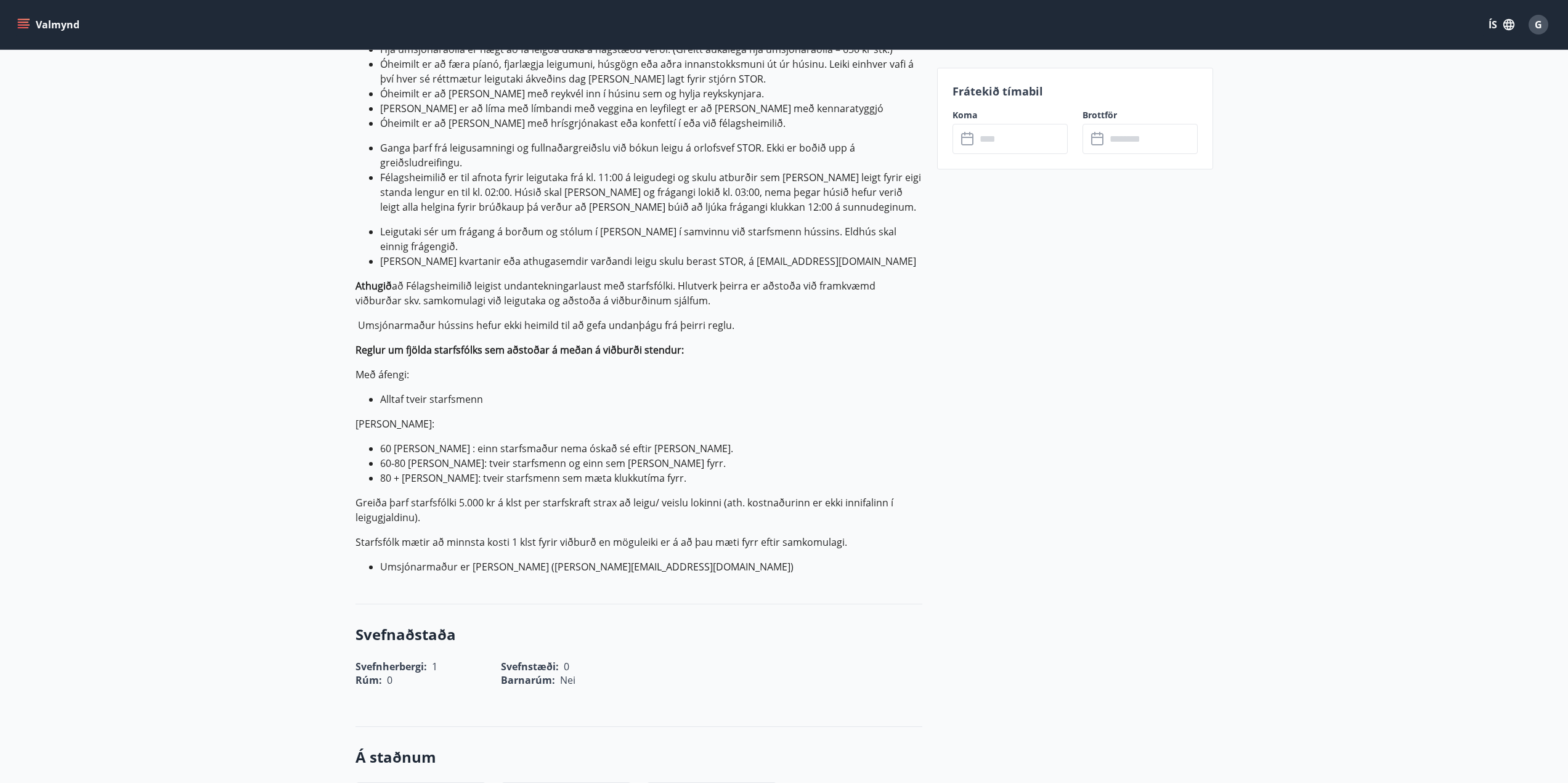
click at [529, 321] on p "Umgengnis- og leigureglur Félagsheimilis: Félagsheimilið er eingöngu leigt til …" at bounding box center [639, 39] width 566 height 1069
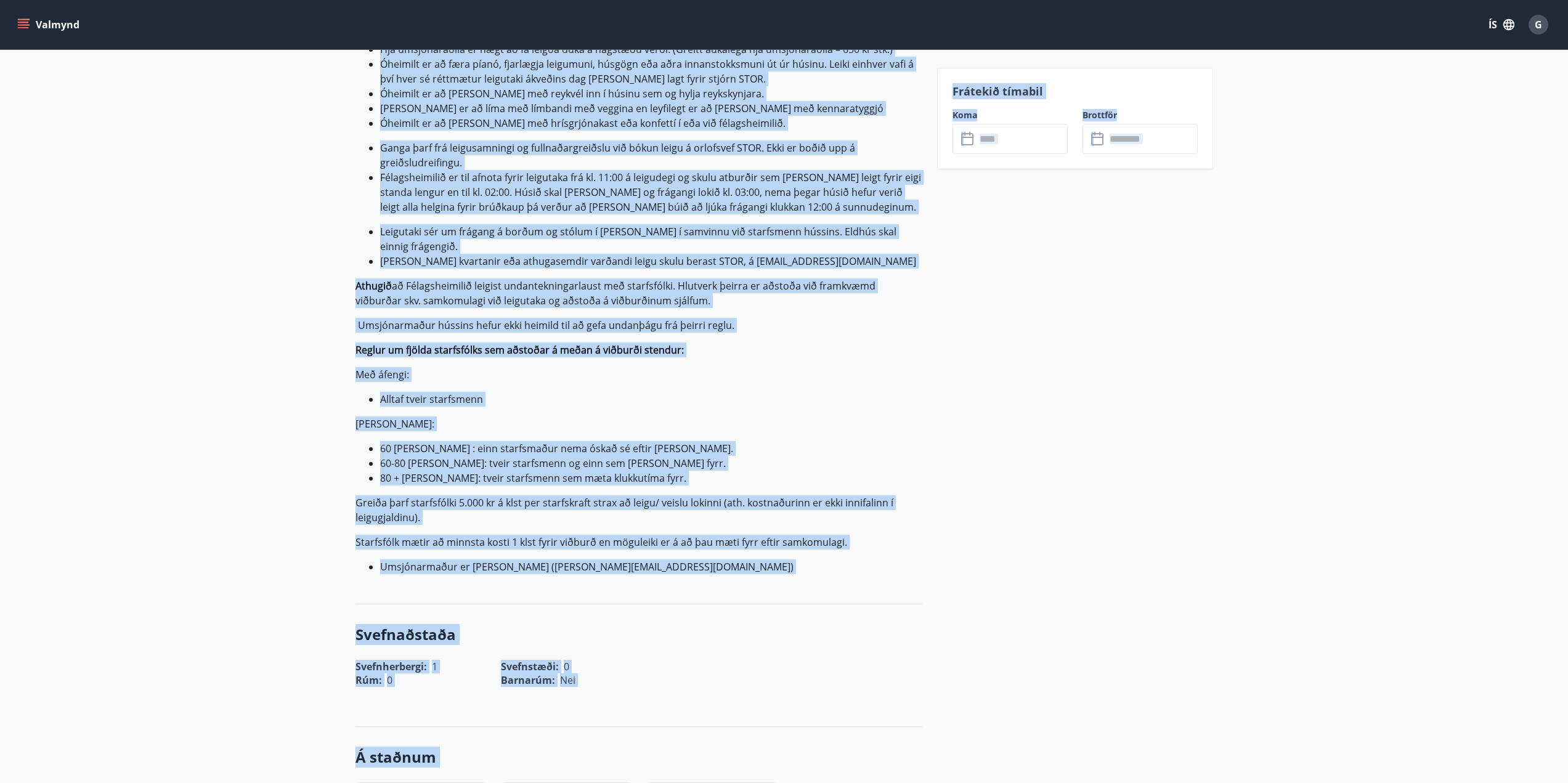
click at [524, 367] on p "Með áfengi:" at bounding box center [639, 374] width 566 height 14
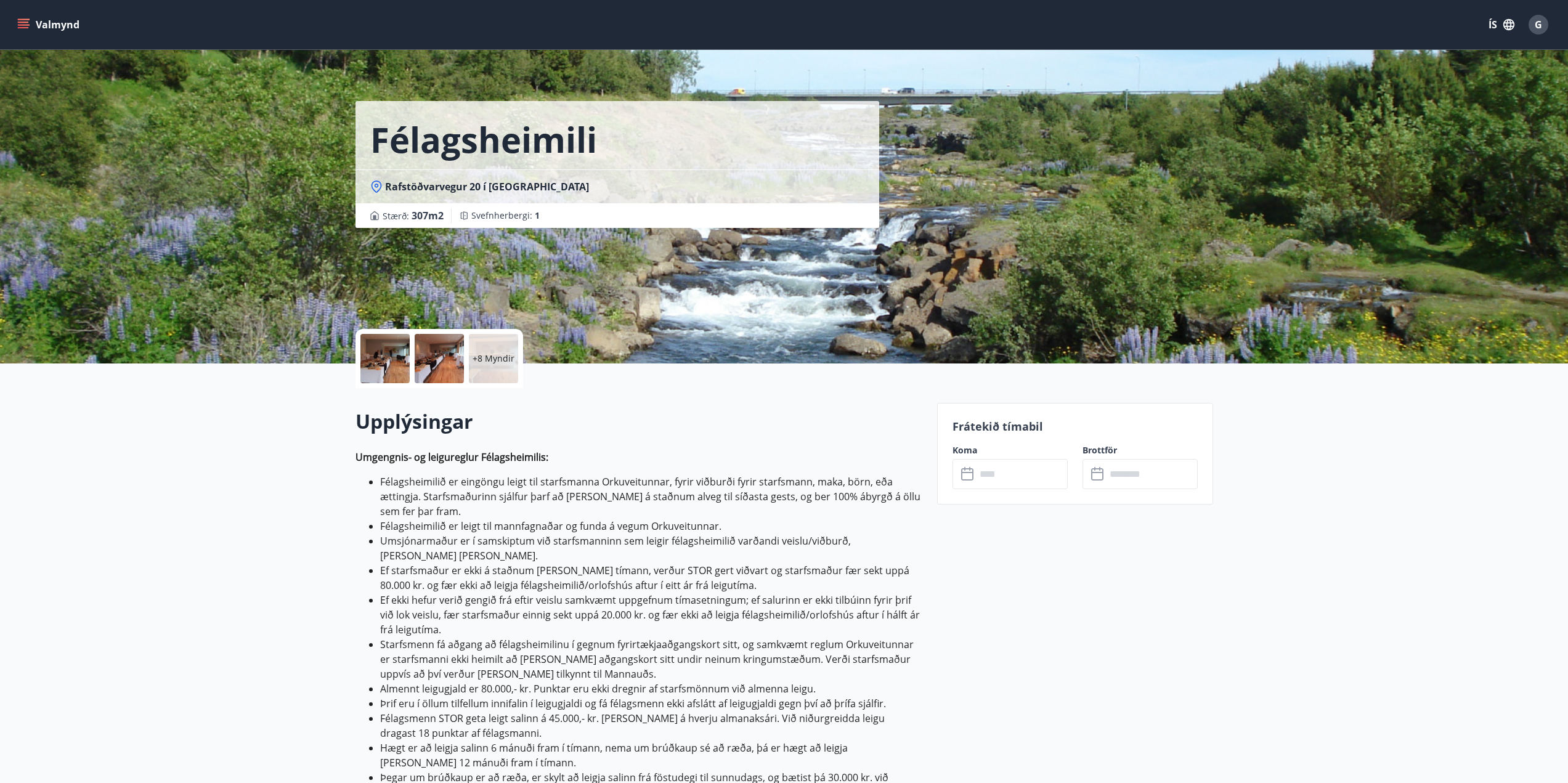
scroll to position [0, 0]
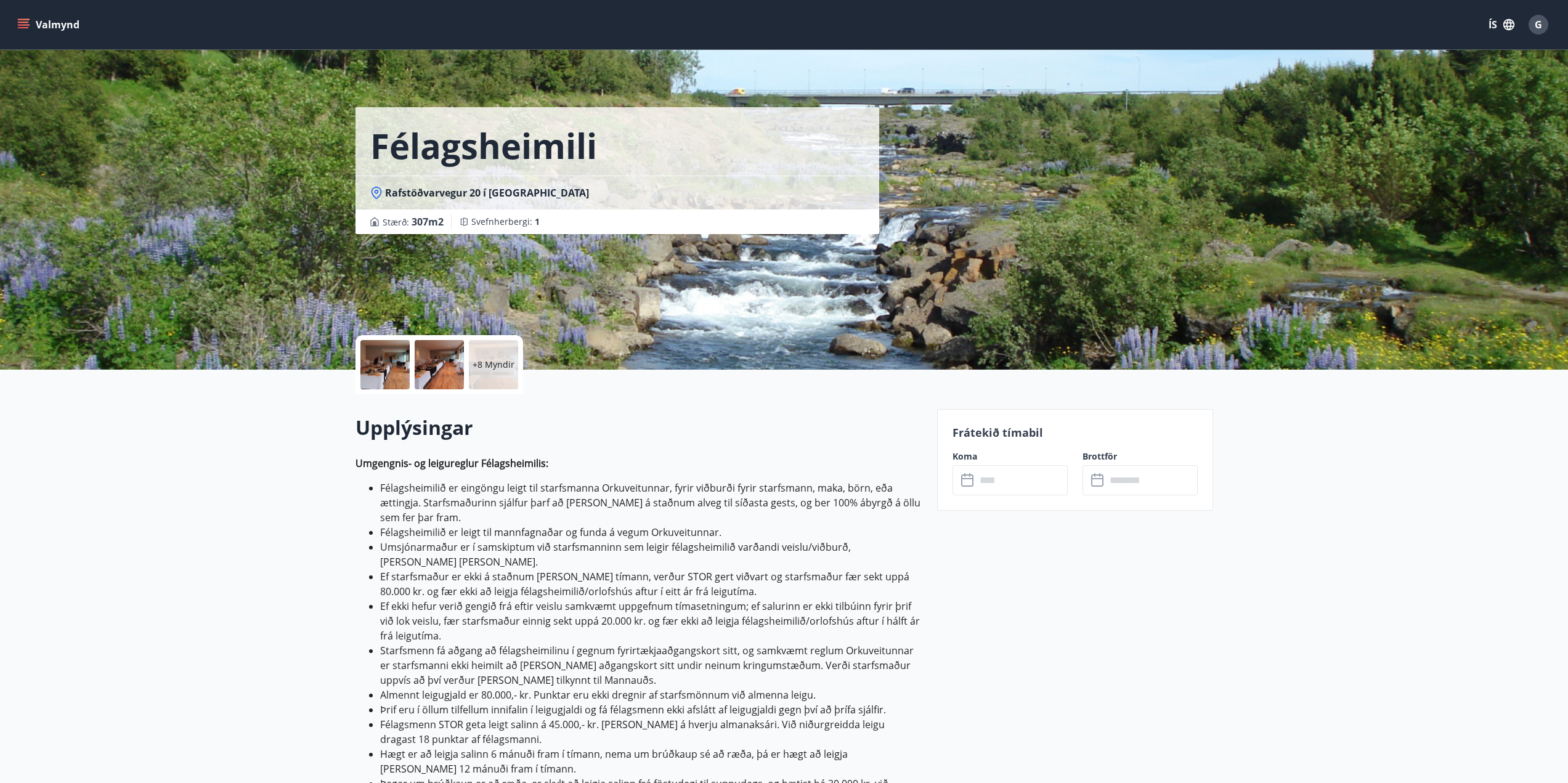
drag, startPoint x: 773, startPoint y: 526, endPoint x: 358, endPoint y: 430, distance: 426.0
copy div "Upplýsingar Umgengnis- og leigureglur Félagsheimilis: Félagsheimilið er eingöng…"
click at [805, 582] on li "Ef starfsmaður er ekki á staðnum allan tímann, verður STOR gert viðvart og star…" at bounding box center [651, 584] width 542 height 30
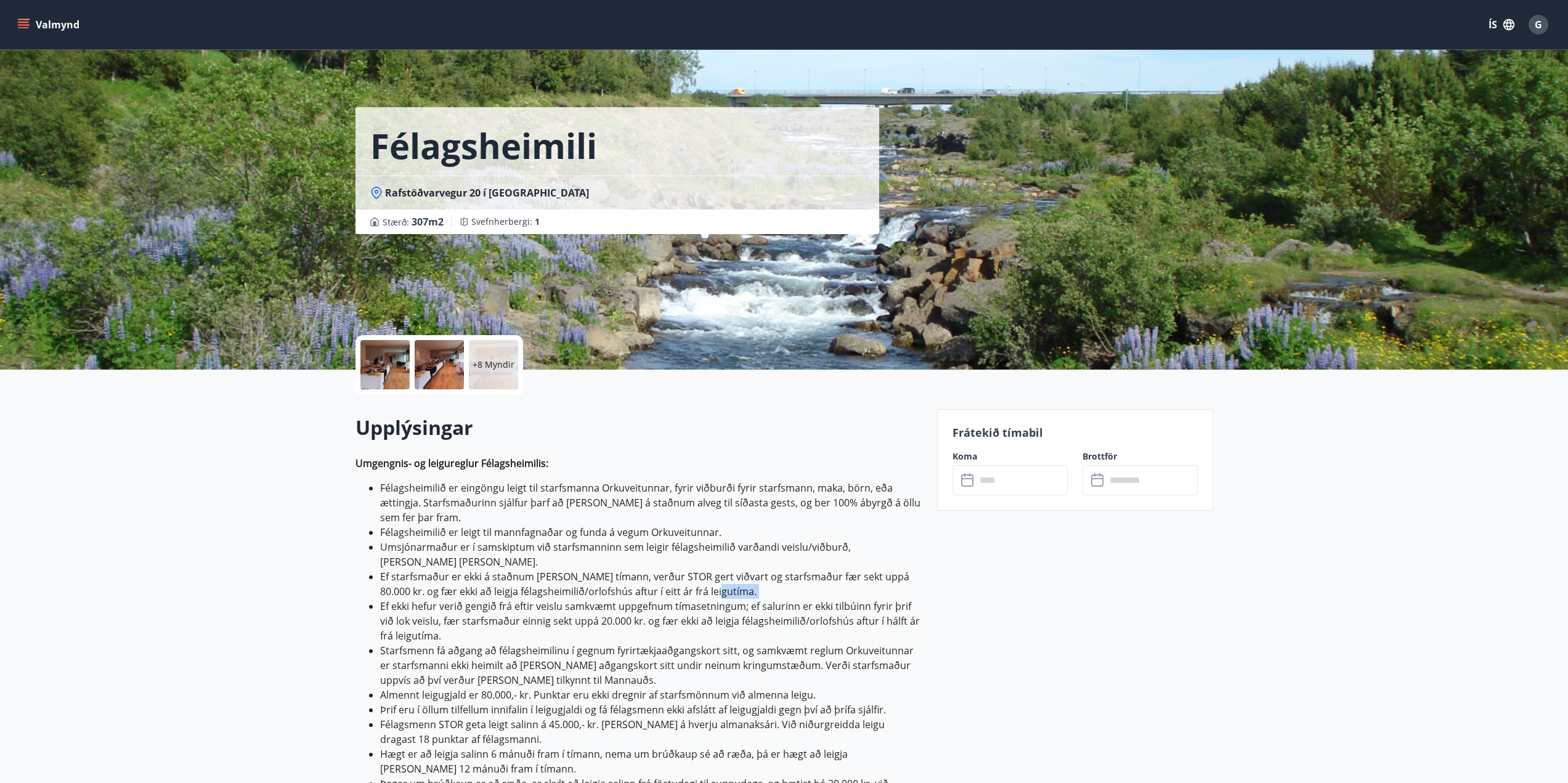
click at [805, 582] on li "Ef starfsmaður er ekki á staðnum allan tímann, verður STOR gert viðvart og star…" at bounding box center [651, 584] width 542 height 30
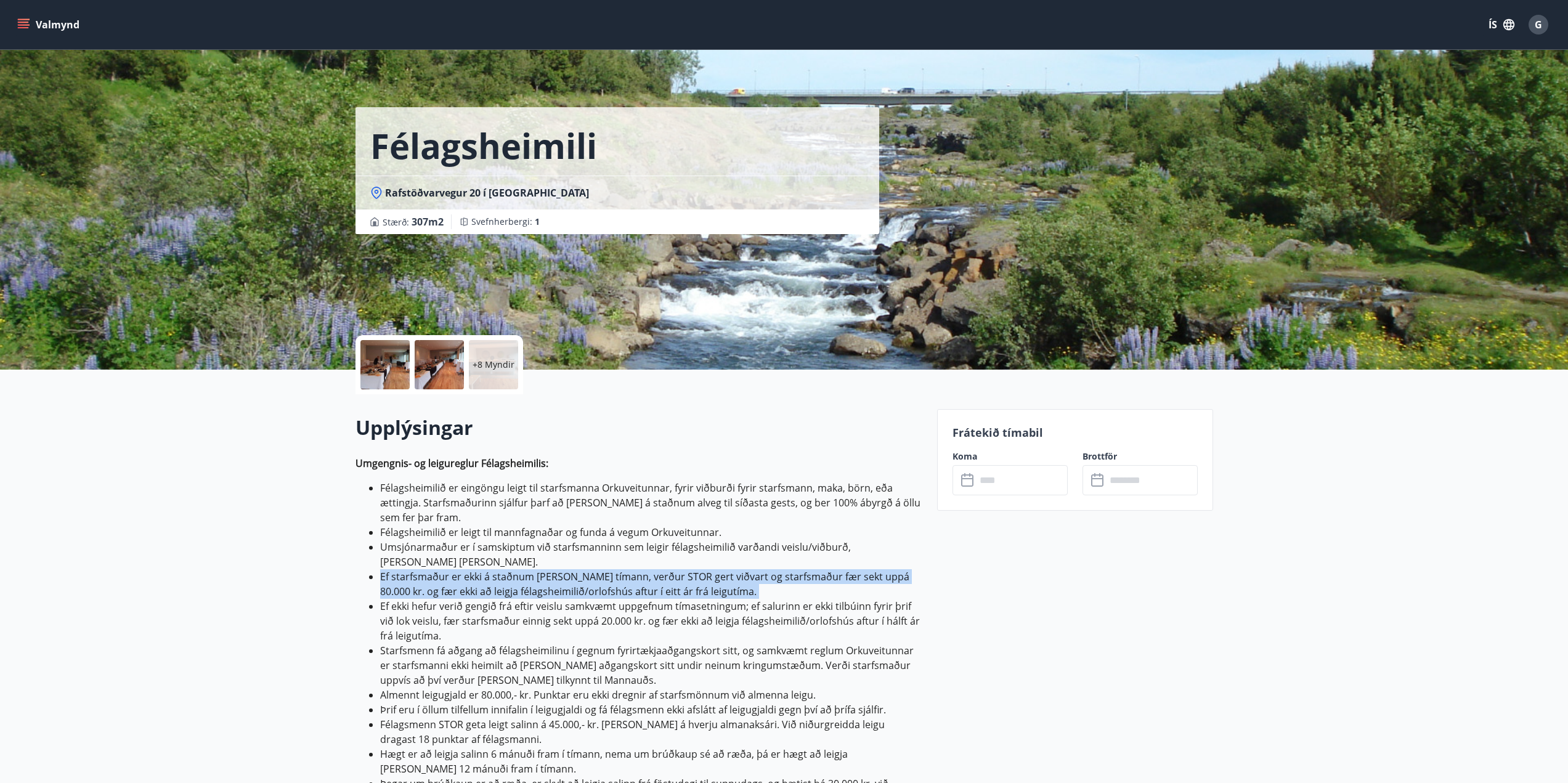
click at [805, 582] on li "Ef starfsmaður er ekki á staðnum allan tímann, verður STOR gert viðvart og star…" at bounding box center [651, 584] width 542 height 30
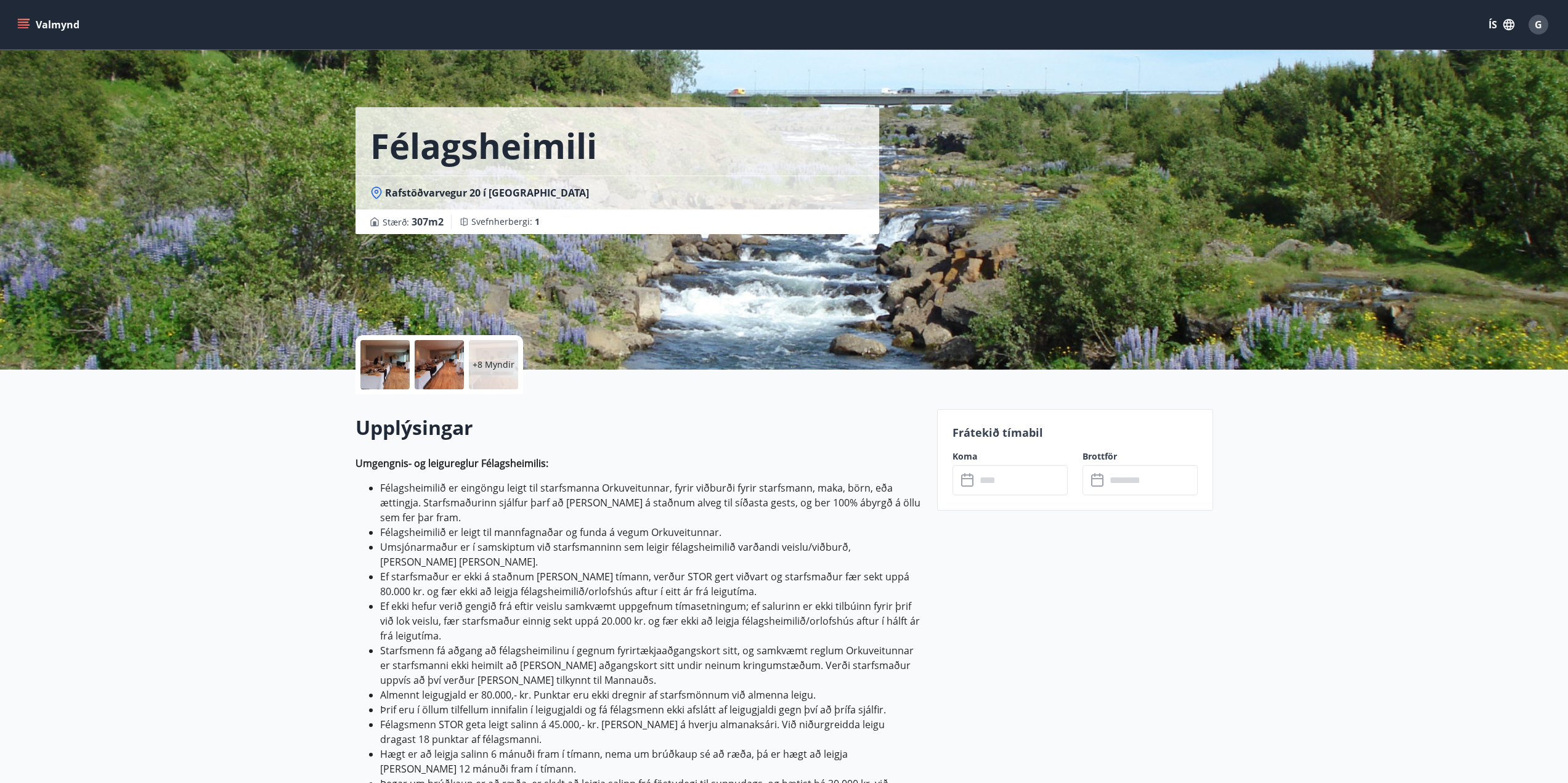
click at [780, 620] on li "Ef ekki hefur verið gengið frá eftir veislu samkvæmt uppgefnum tímasetningum; e…" at bounding box center [651, 620] width 542 height 44
